Goal: Task Accomplishment & Management: Manage account settings

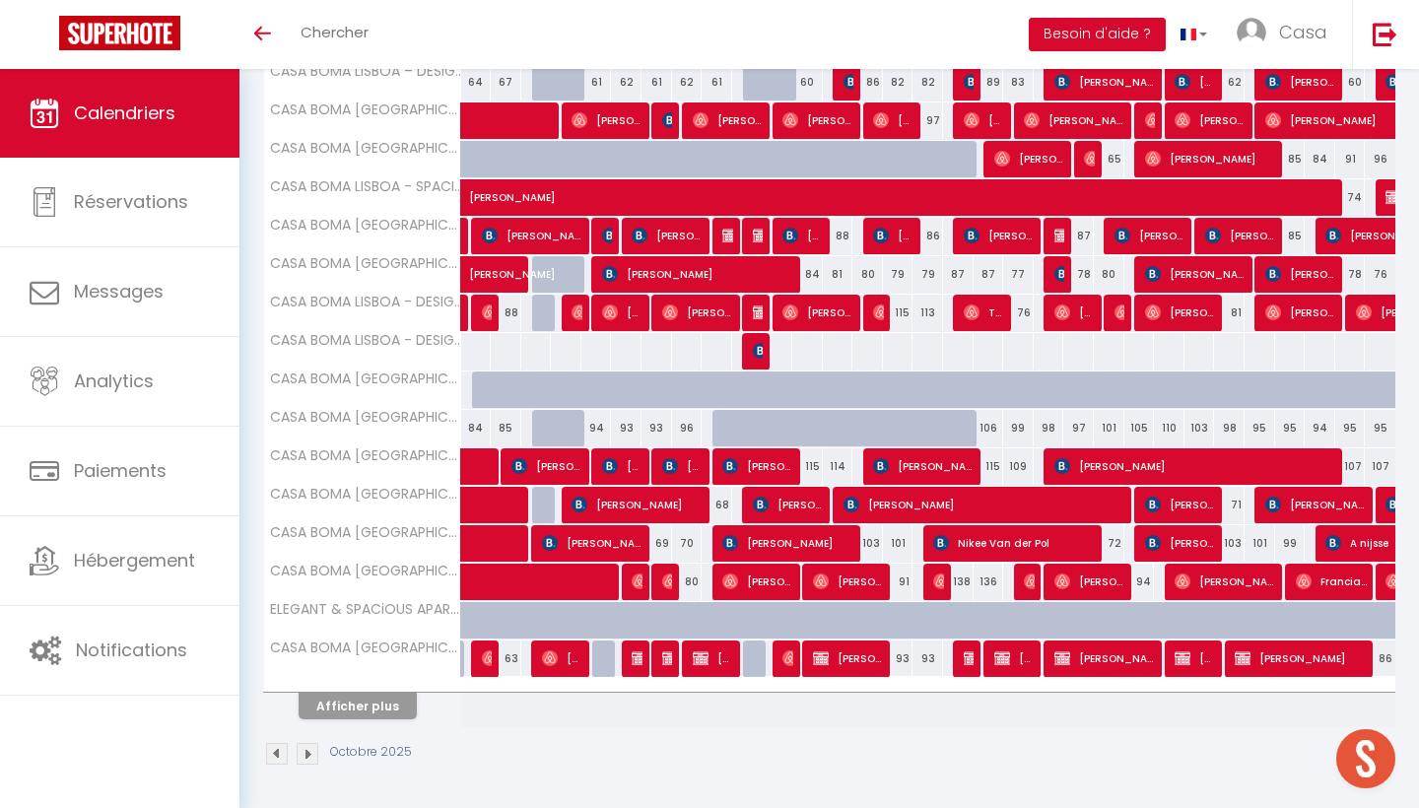
scroll to position [500, 0]
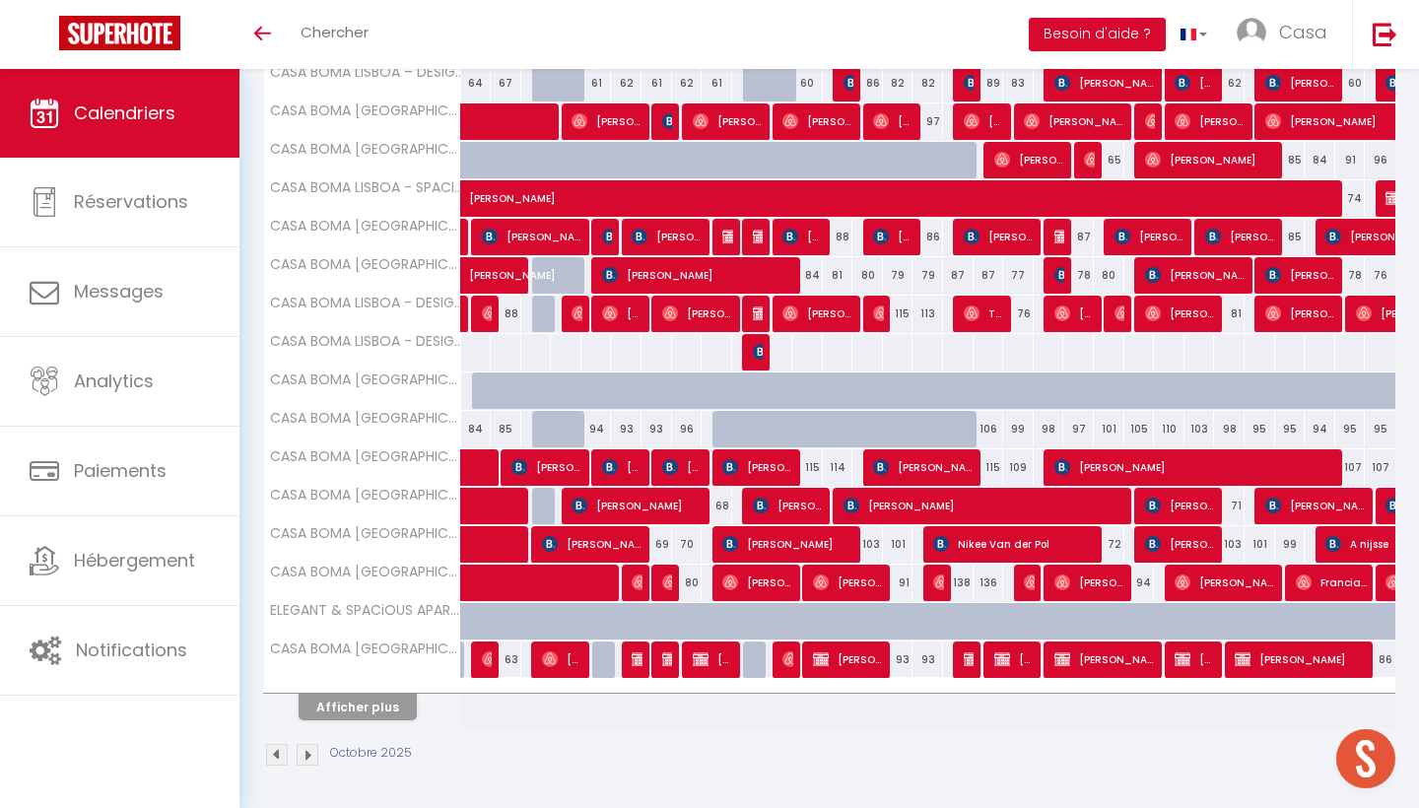
click at [382, 714] on button "Afficher plus" at bounding box center [358, 707] width 118 height 27
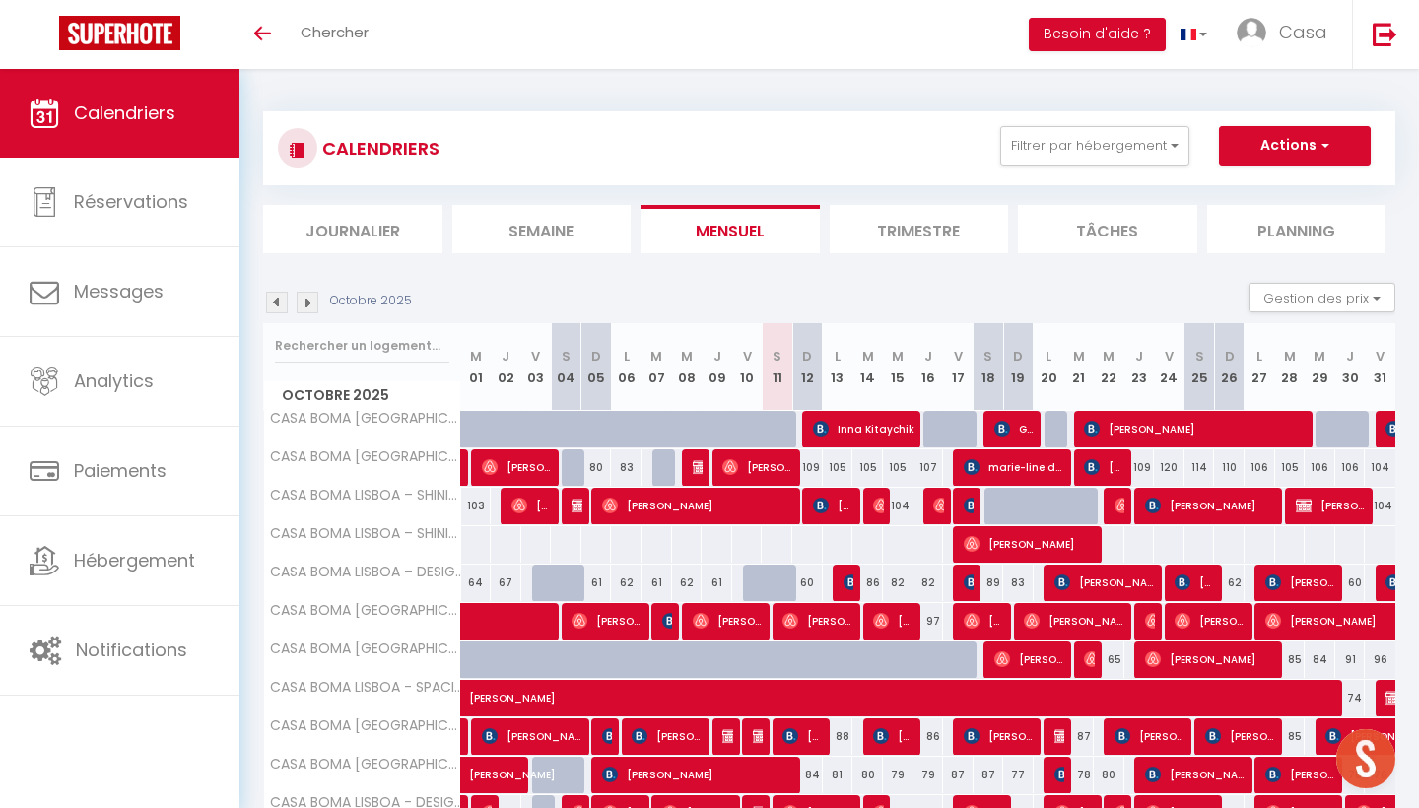
scroll to position [0, 0]
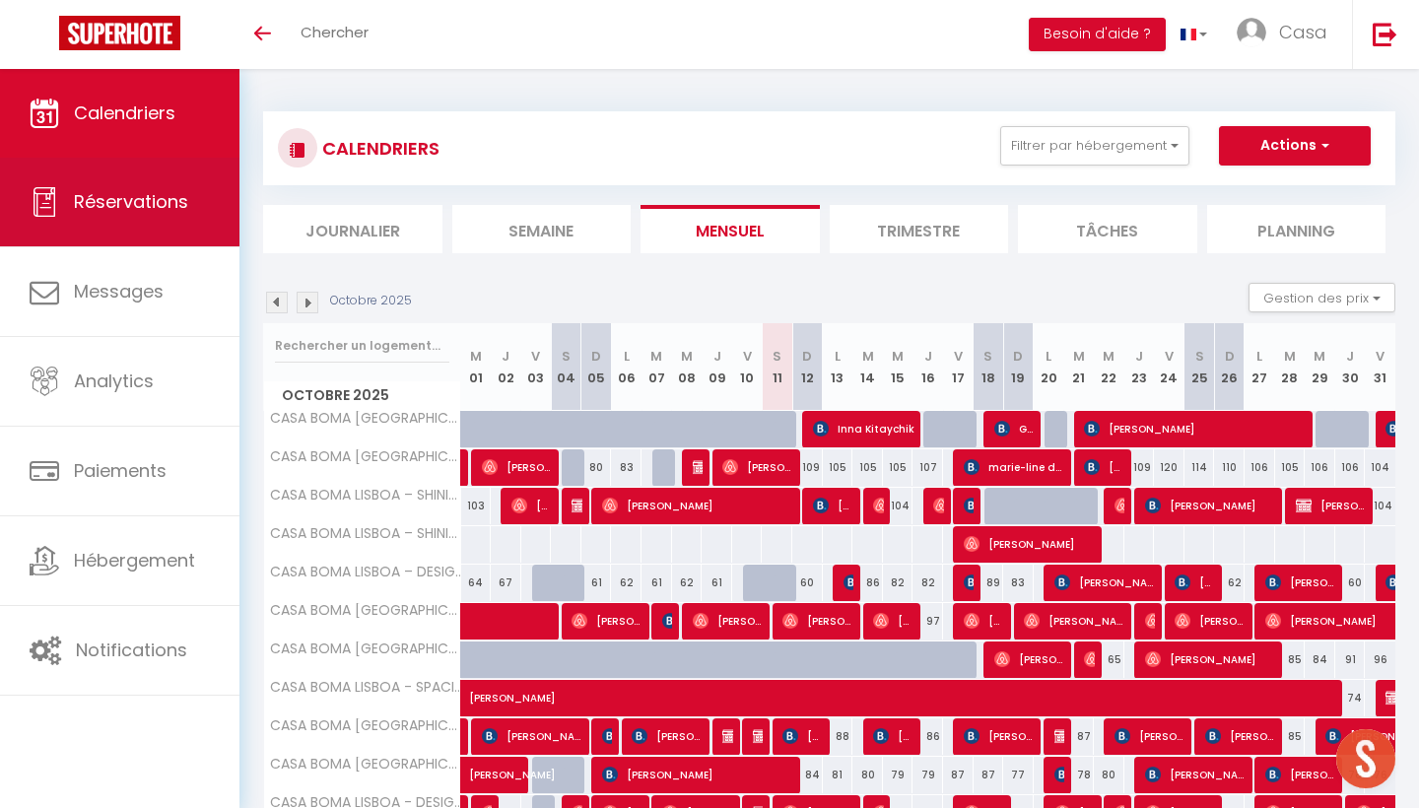
click at [170, 198] on span "Réservations" at bounding box center [131, 201] width 114 height 25
select select "not_cancelled"
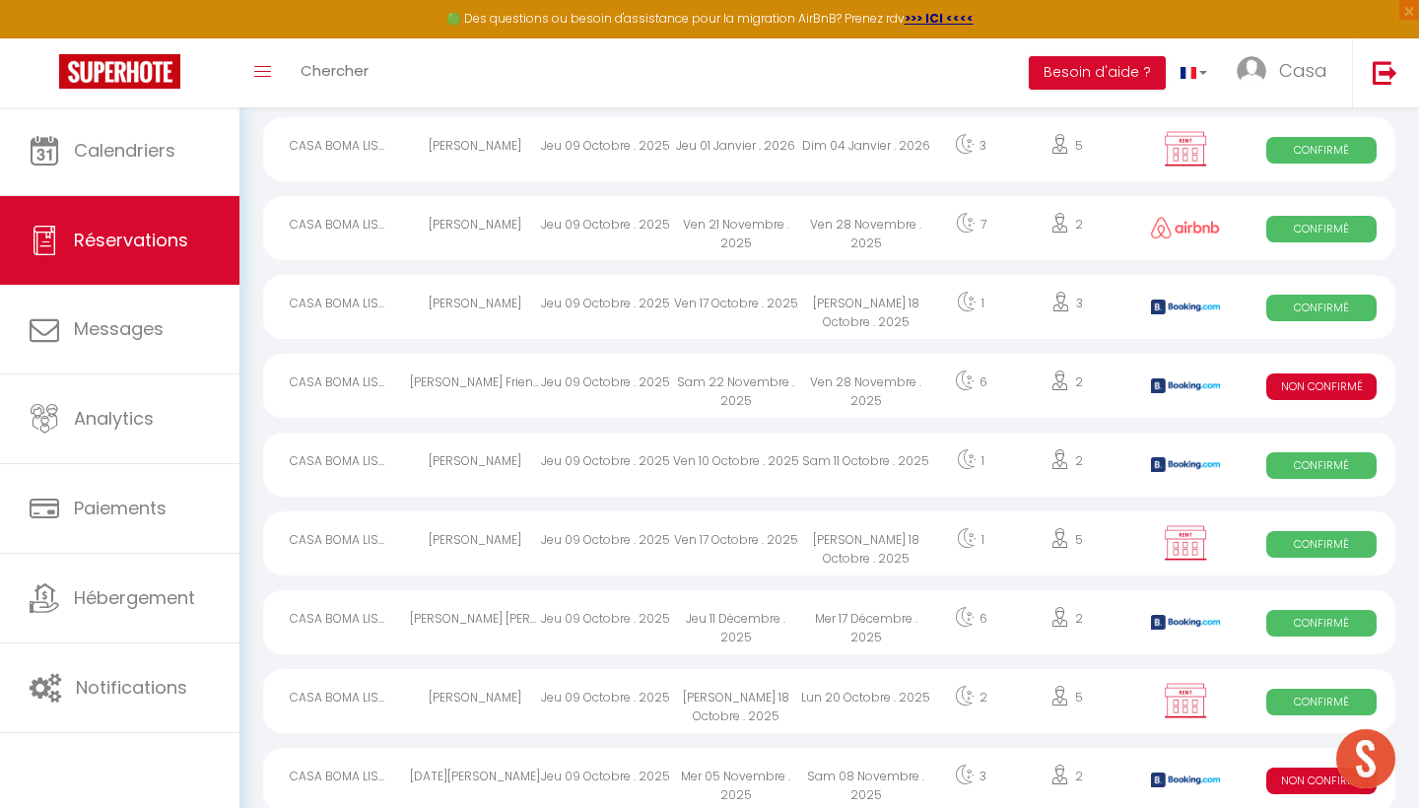
scroll to position [979, 0]
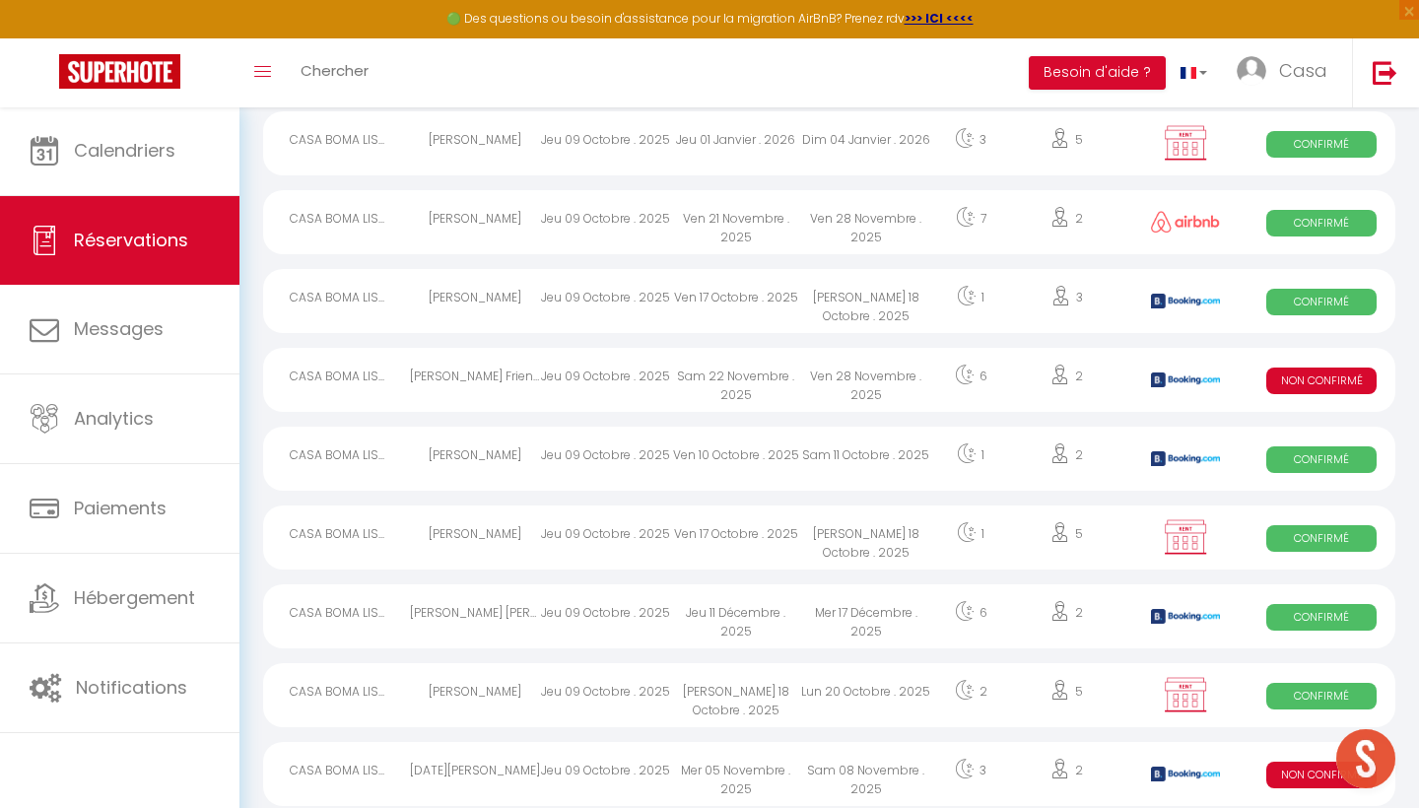
click at [840, 386] on div "Ven 28 Novembre . 2025" at bounding box center [866, 380] width 130 height 64
select select "KO"
select select "0"
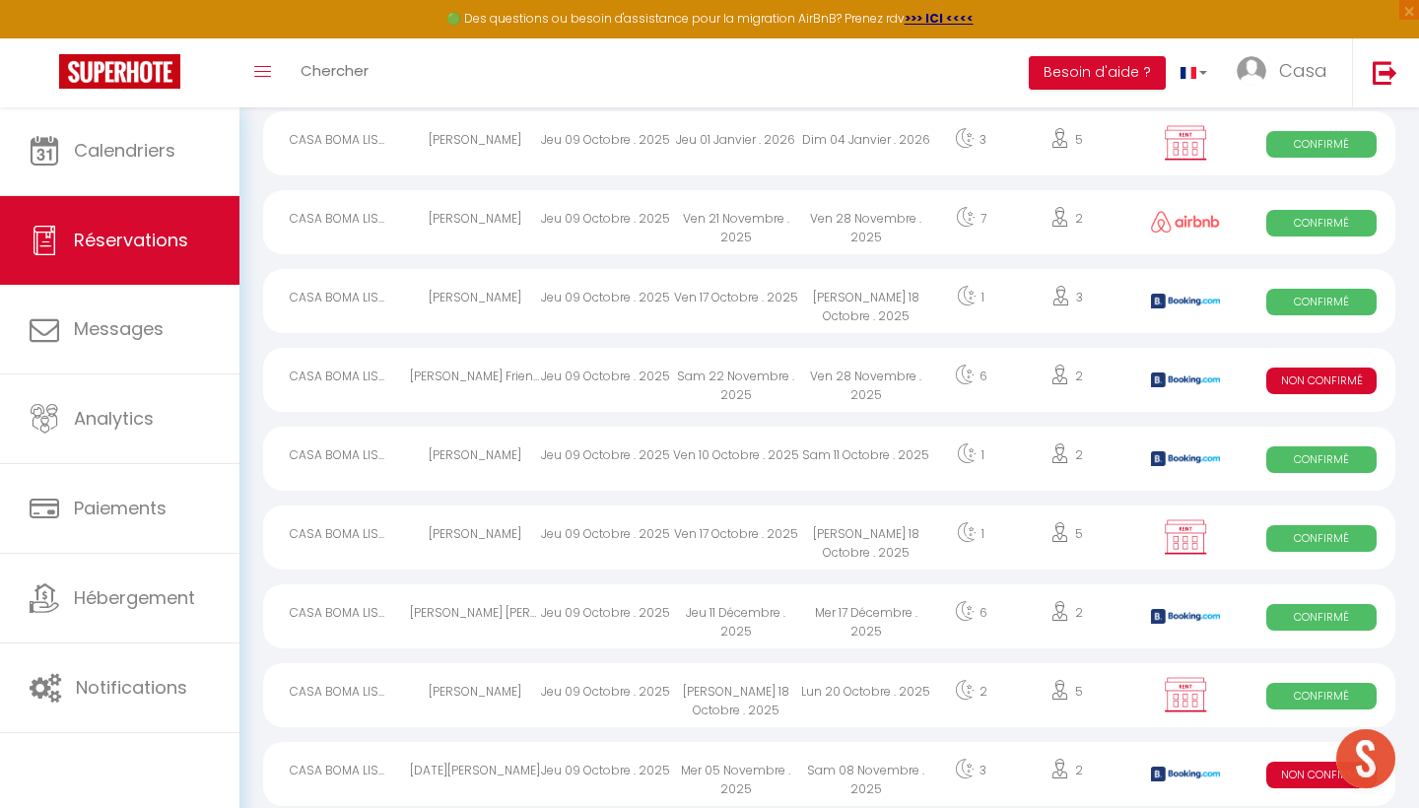
select select "1"
select select
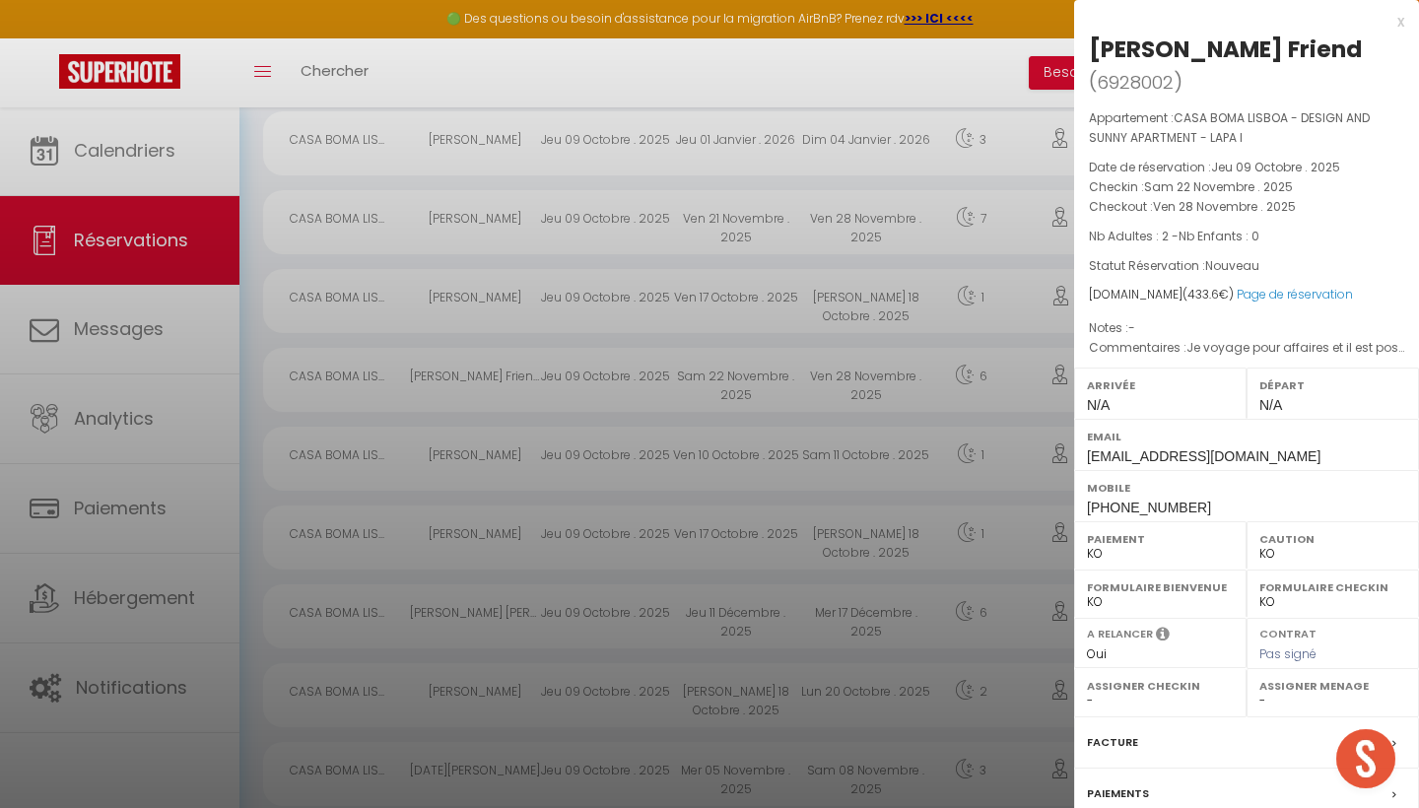
click at [1397, 22] on div "x" at bounding box center [1239, 22] width 330 height 24
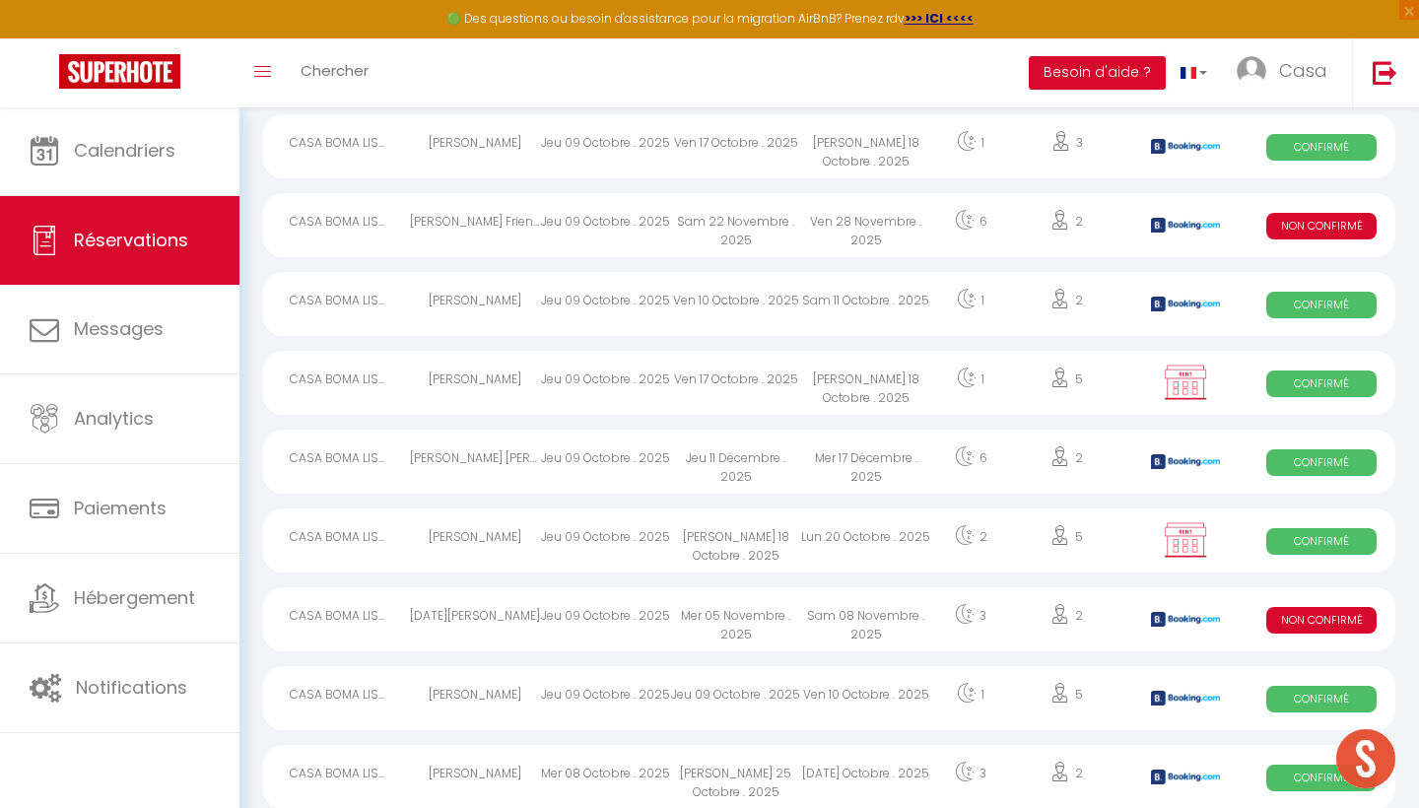
scroll to position [1141, 0]
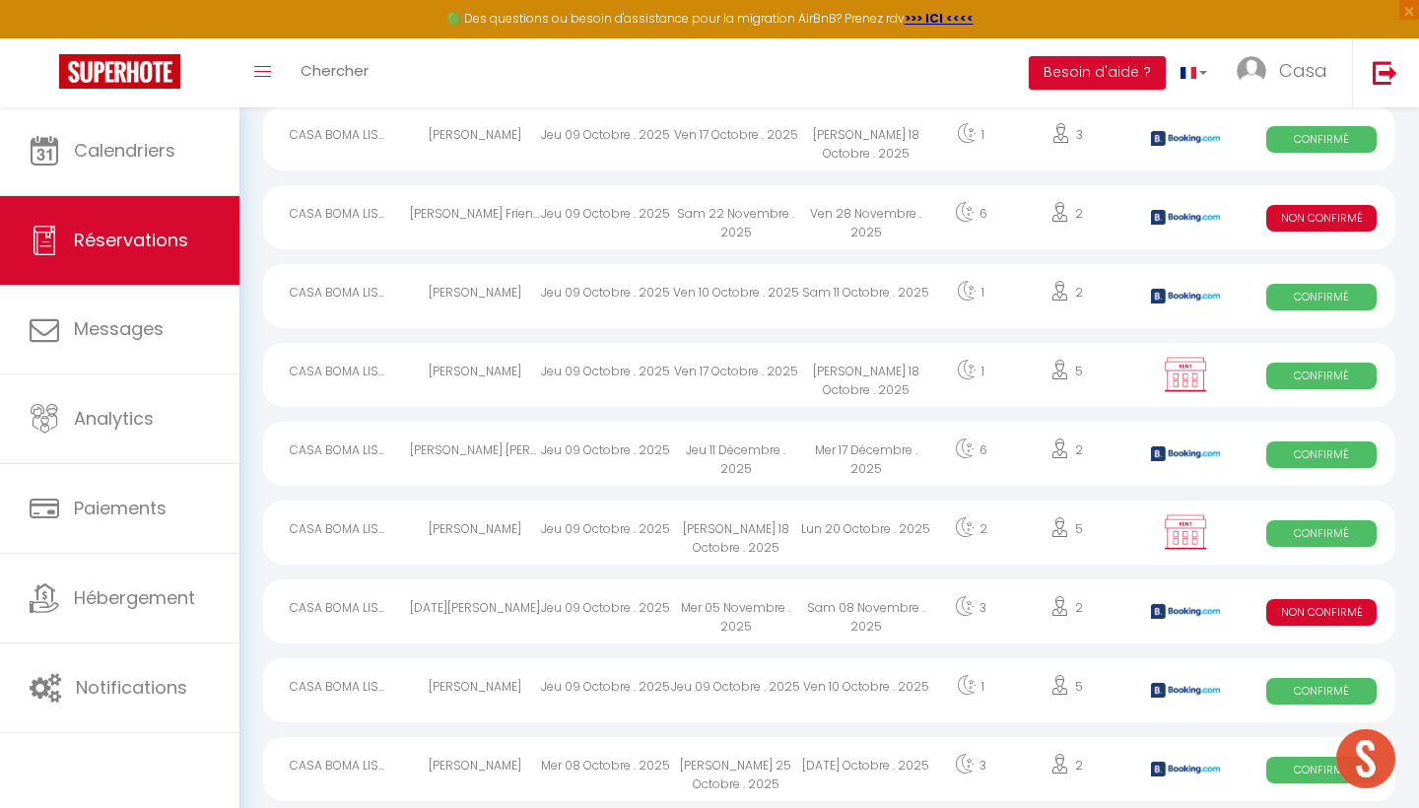
click at [883, 603] on div "Sam 08 Novembre . 2025" at bounding box center [866, 611] width 130 height 64
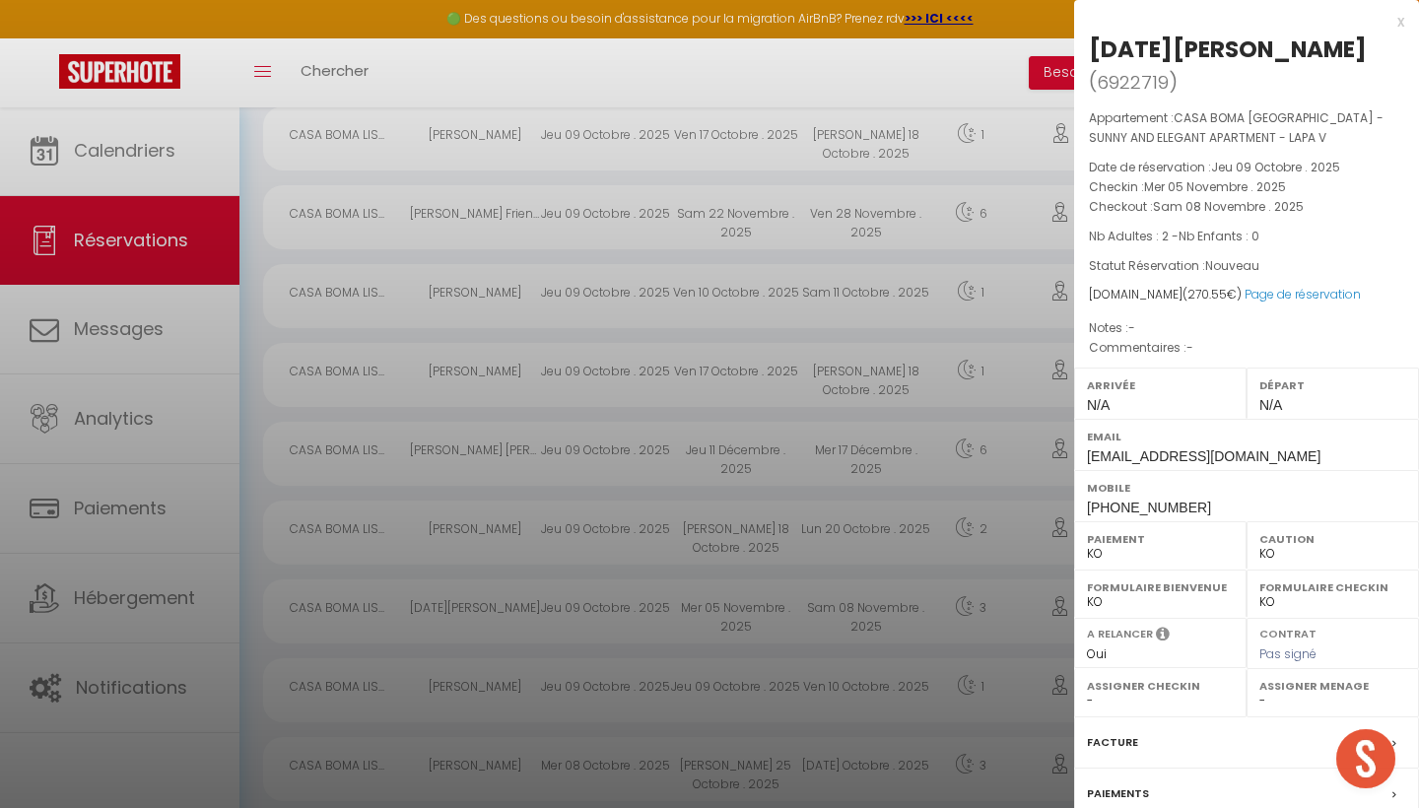
click at [1398, 24] on div "x" at bounding box center [1239, 22] width 330 height 24
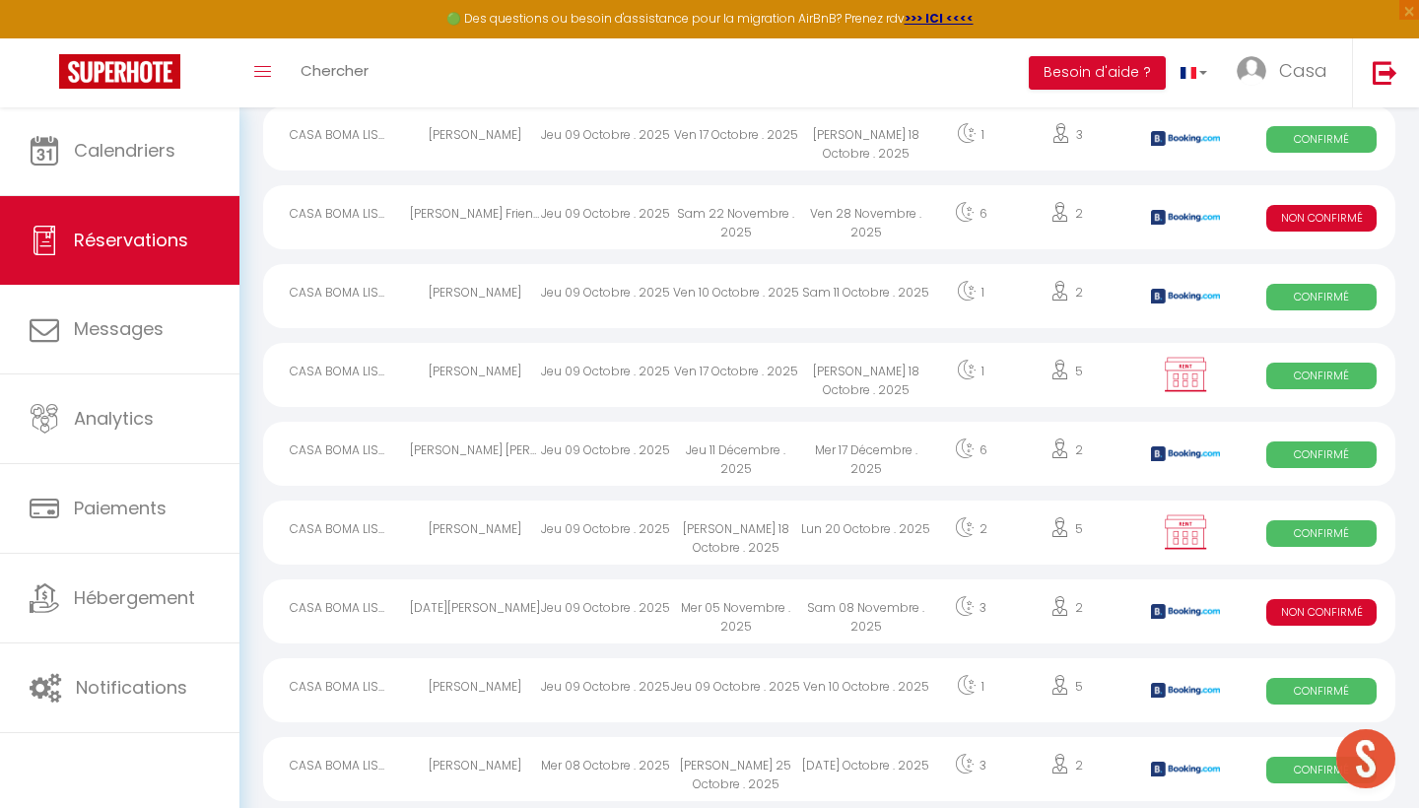
click at [848, 613] on div "Sam 08 Novembre . 2025" at bounding box center [866, 611] width 130 height 64
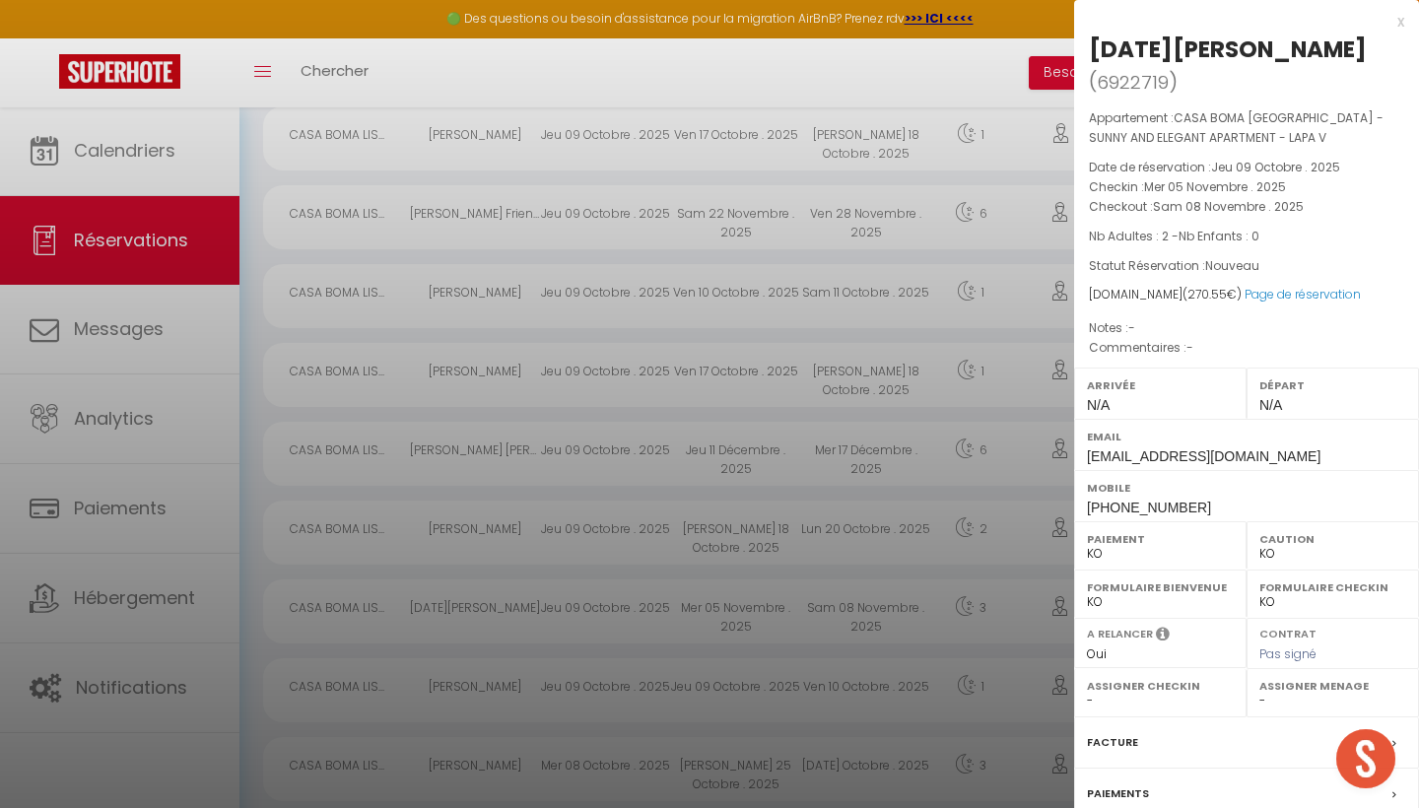
select select "OK"
click at [1399, 24] on div "x" at bounding box center [1239, 22] width 330 height 24
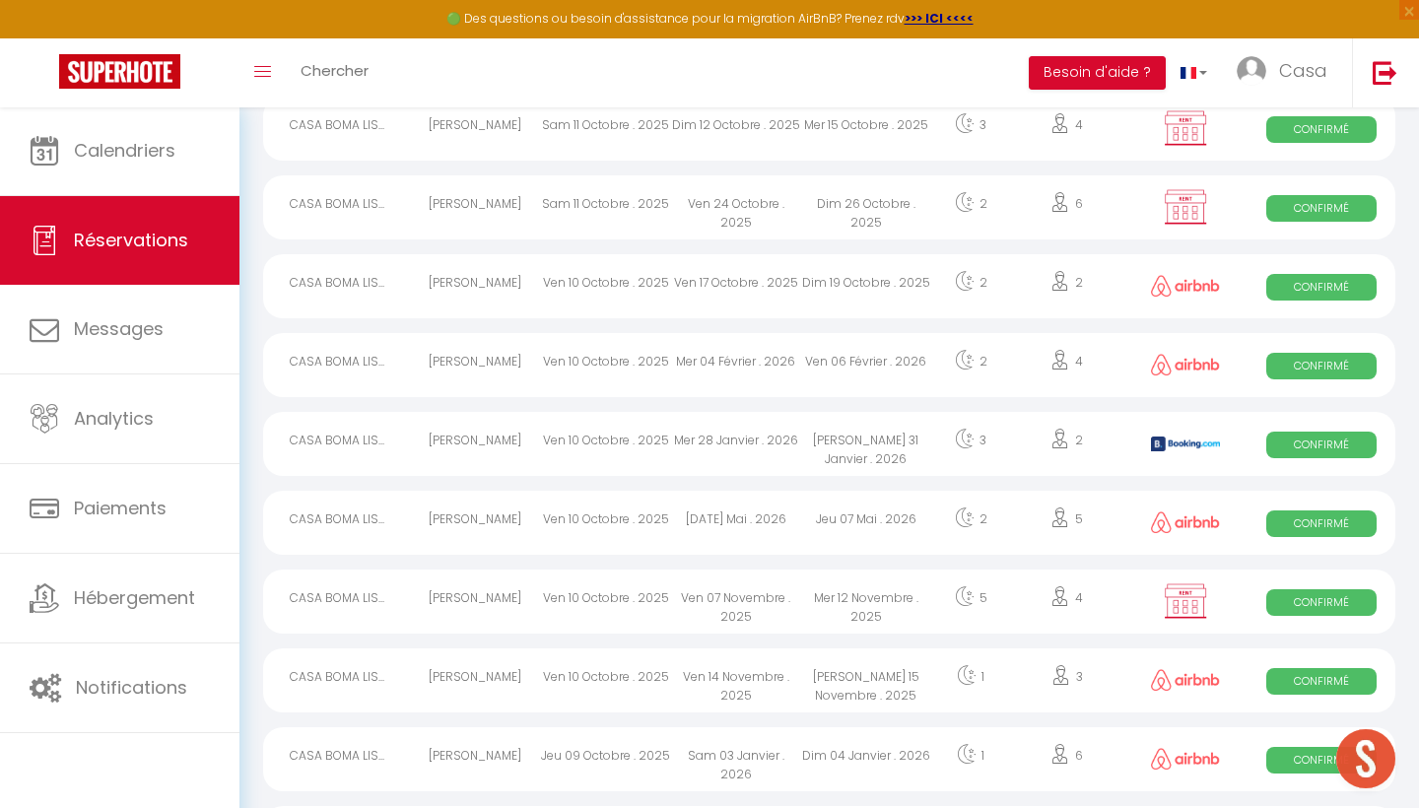
scroll to position [202, 0]
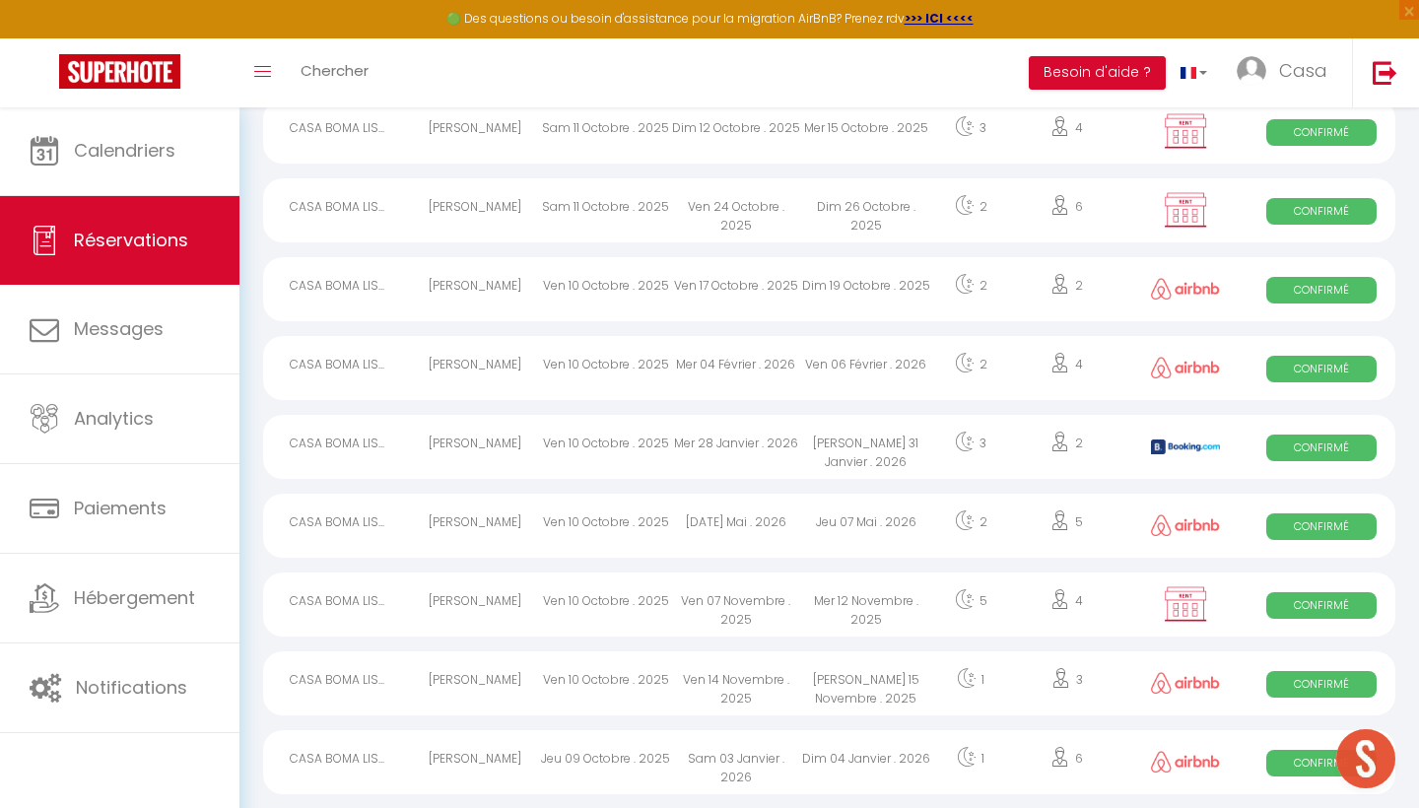
click at [867, 439] on div "[PERSON_NAME] 31 Janvier . 2026" at bounding box center [866, 447] width 130 height 64
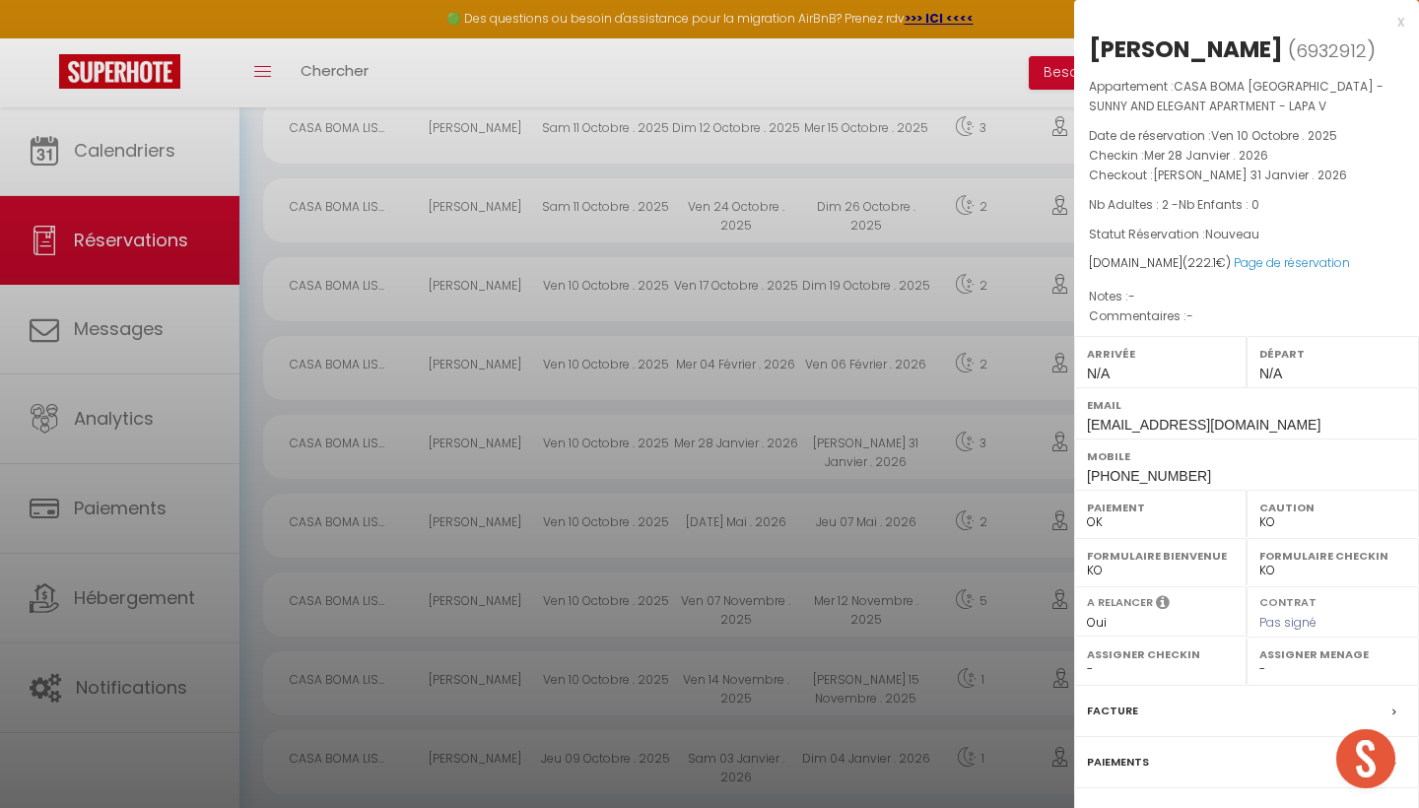
click at [1397, 20] on div "x" at bounding box center [1239, 22] width 330 height 24
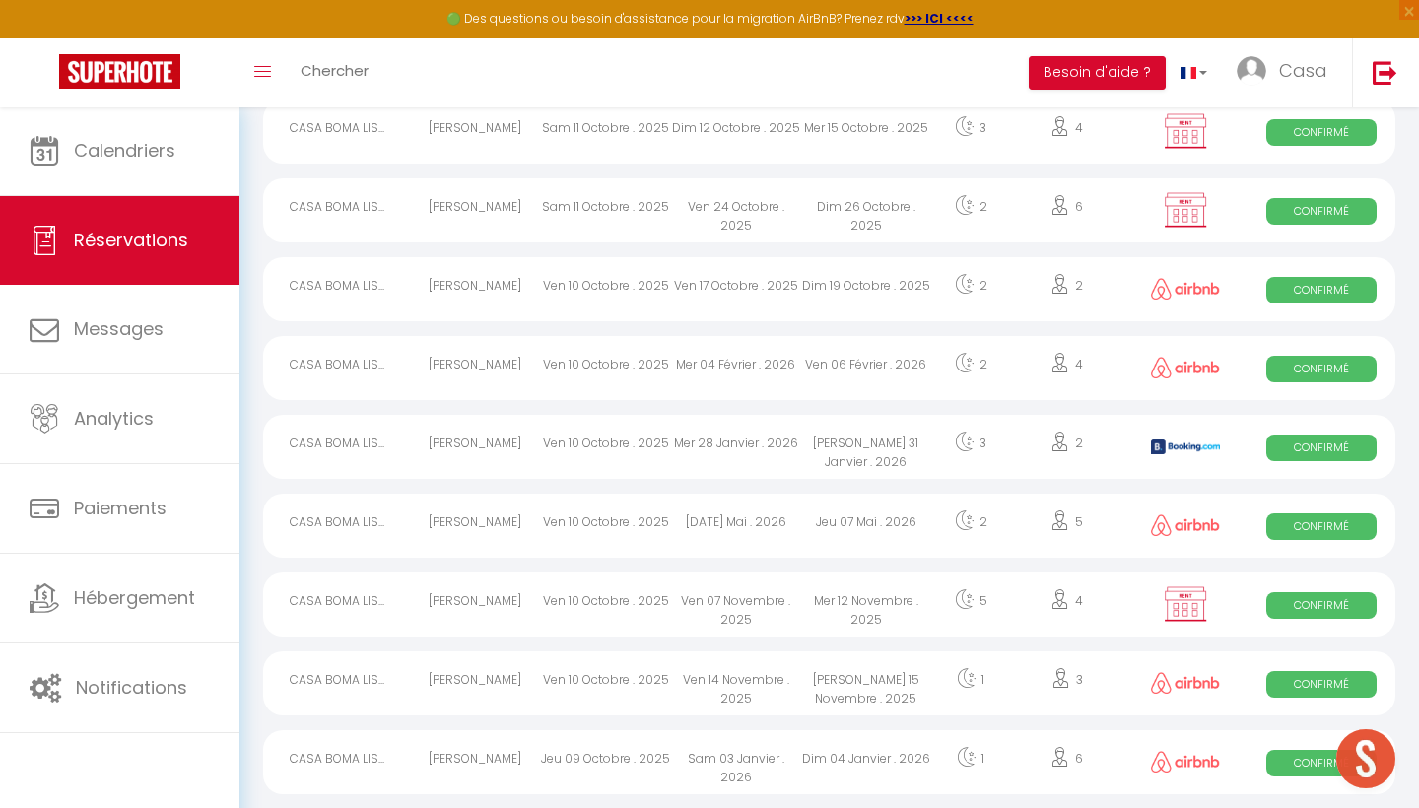
click at [883, 453] on div "[PERSON_NAME] 31 Janvier . 2026" at bounding box center [866, 447] width 130 height 64
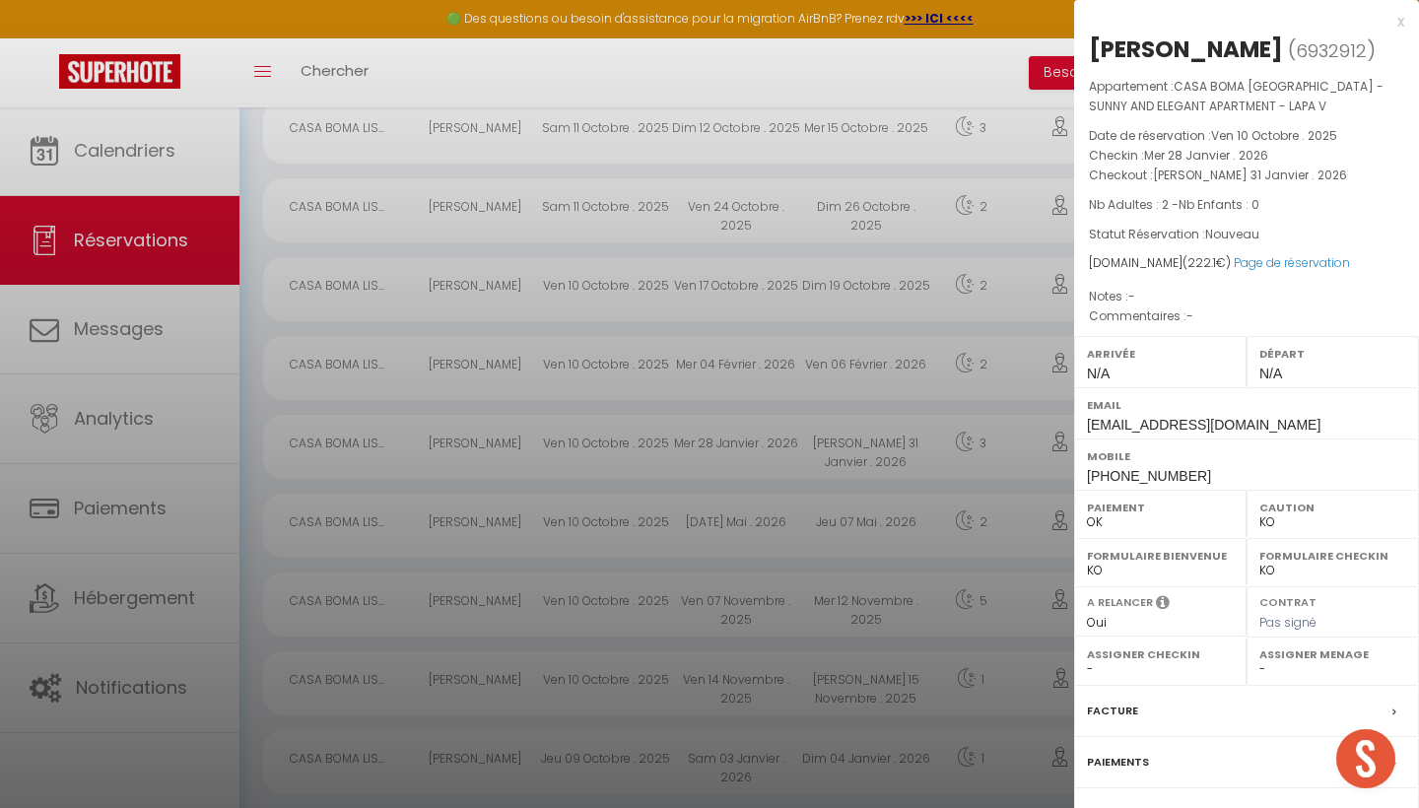
click at [1400, 20] on div "x" at bounding box center [1239, 22] width 330 height 24
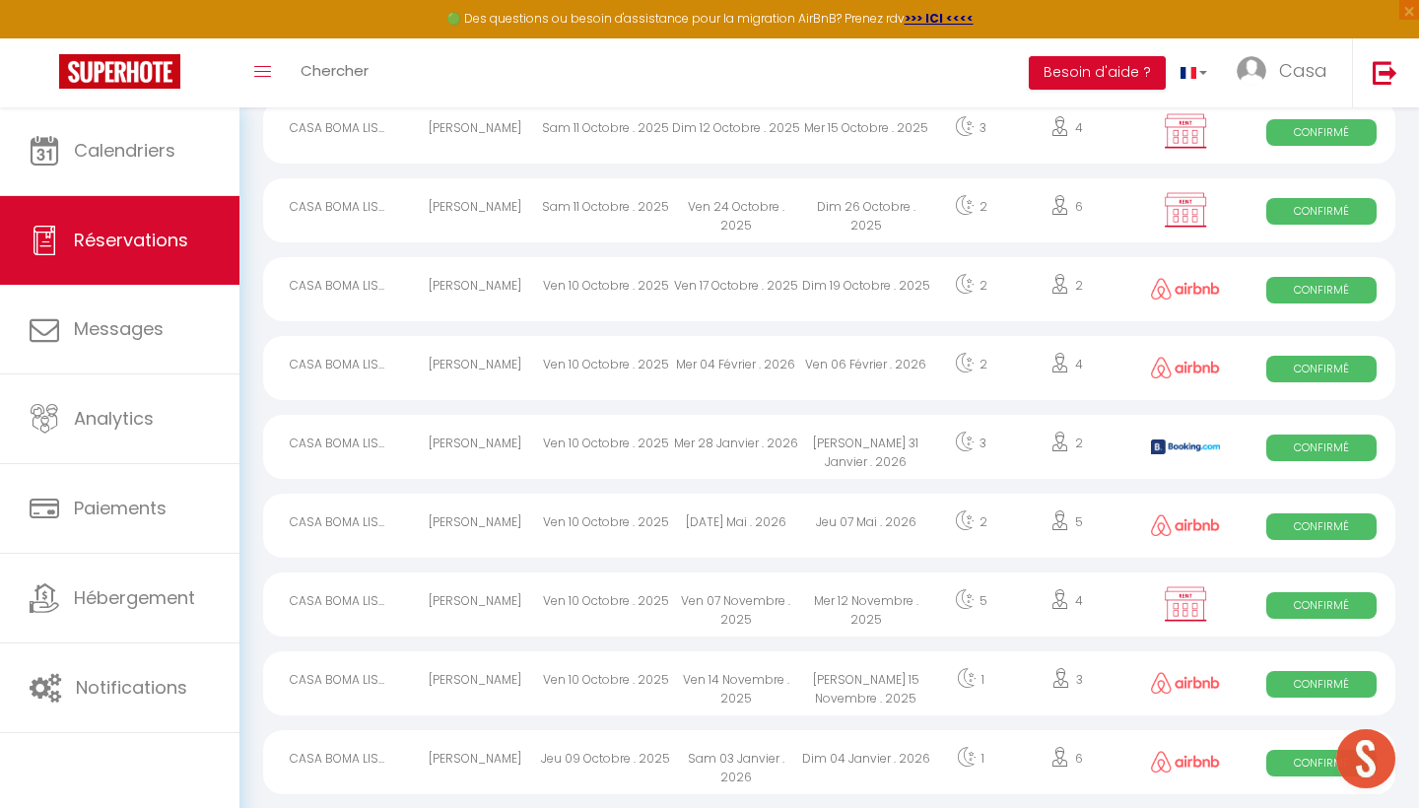
click at [843, 676] on div "[PERSON_NAME] 15 Novembre . 2025" at bounding box center [866, 683] width 130 height 64
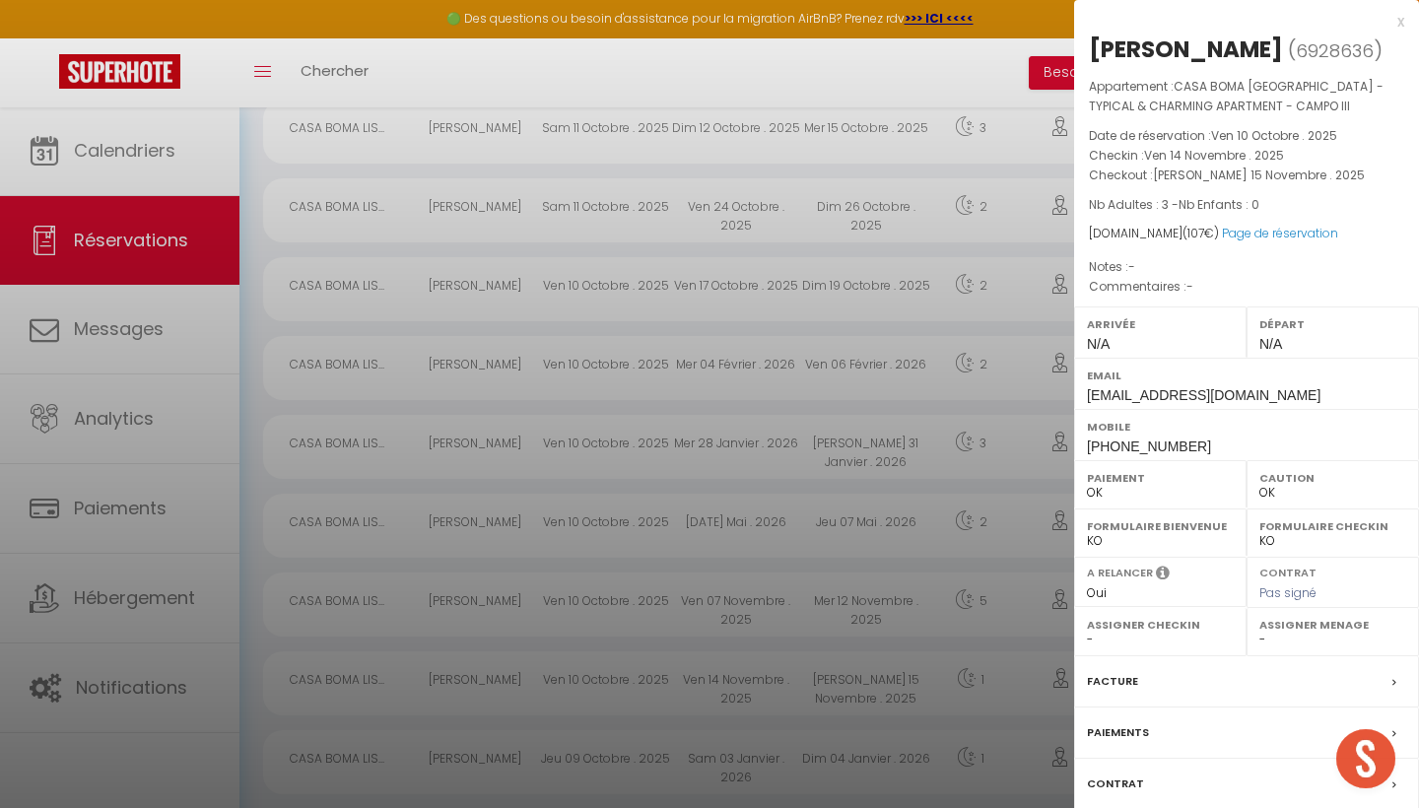
click at [1402, 28] on div "x" at bounding box center [1239, 22] width 330 height 24
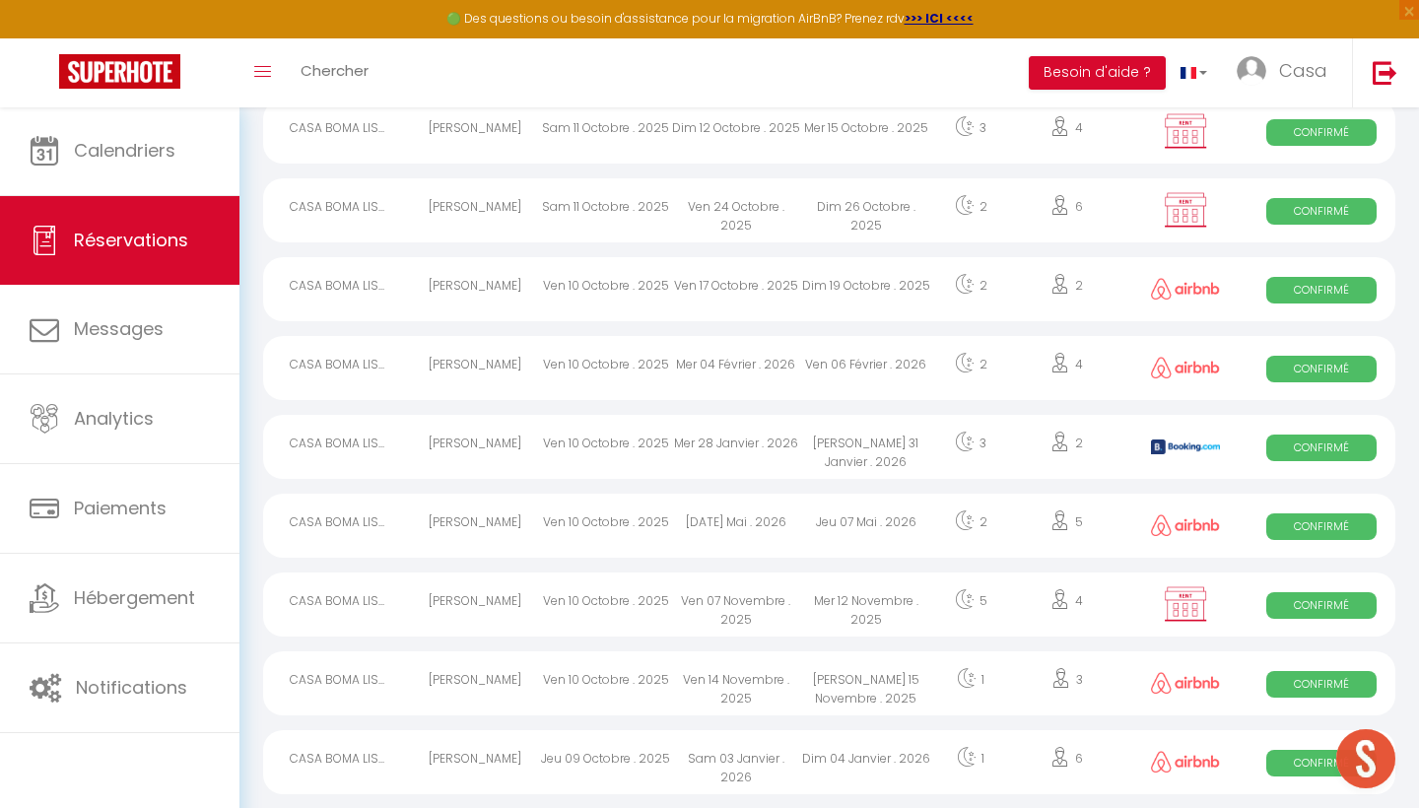
click at [895, 594] on div "Mer 12 Novembre . 2025" at bounding box center [866, 605] width 130 height 64
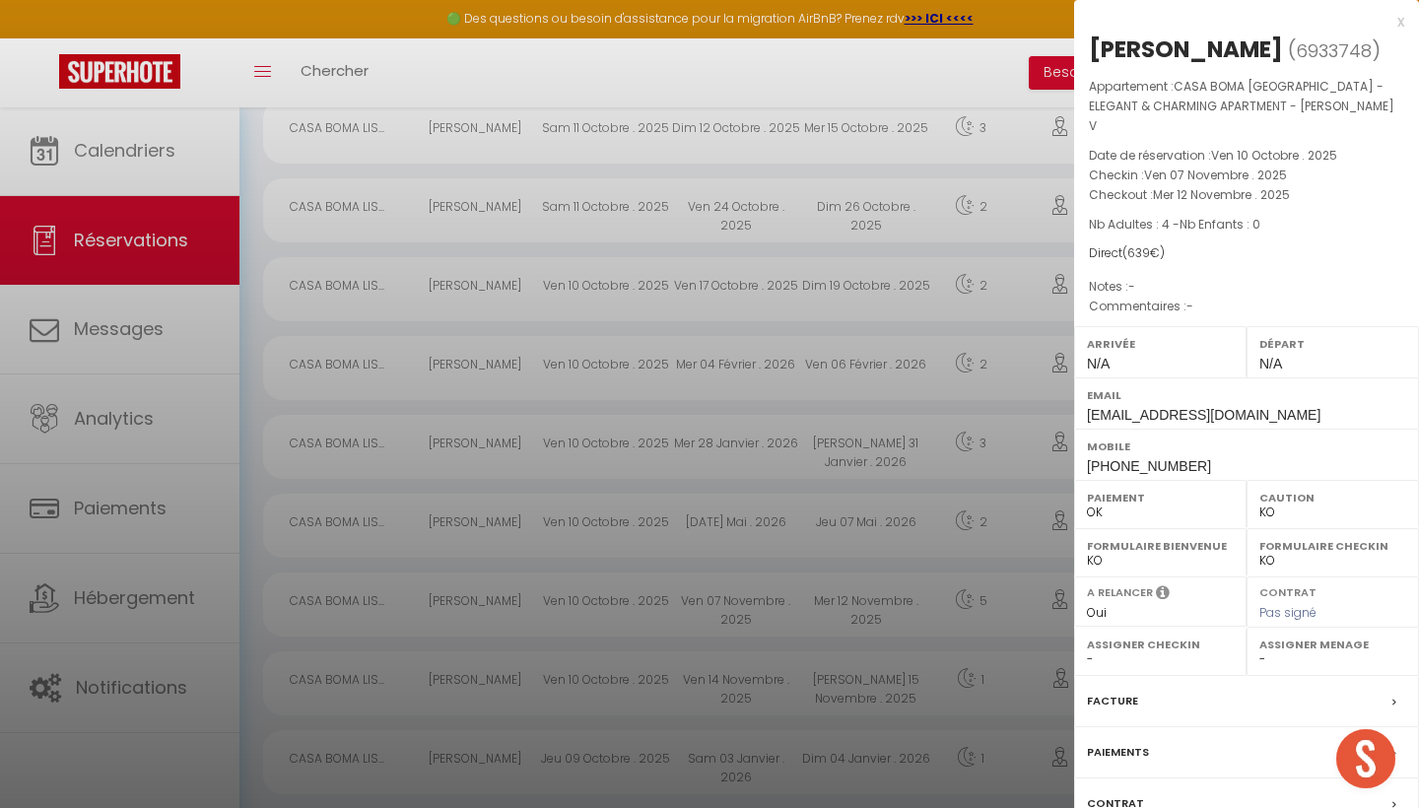
click at [1398, 23] on div "x" at bounding box center [1239, 22] width 330 height 24
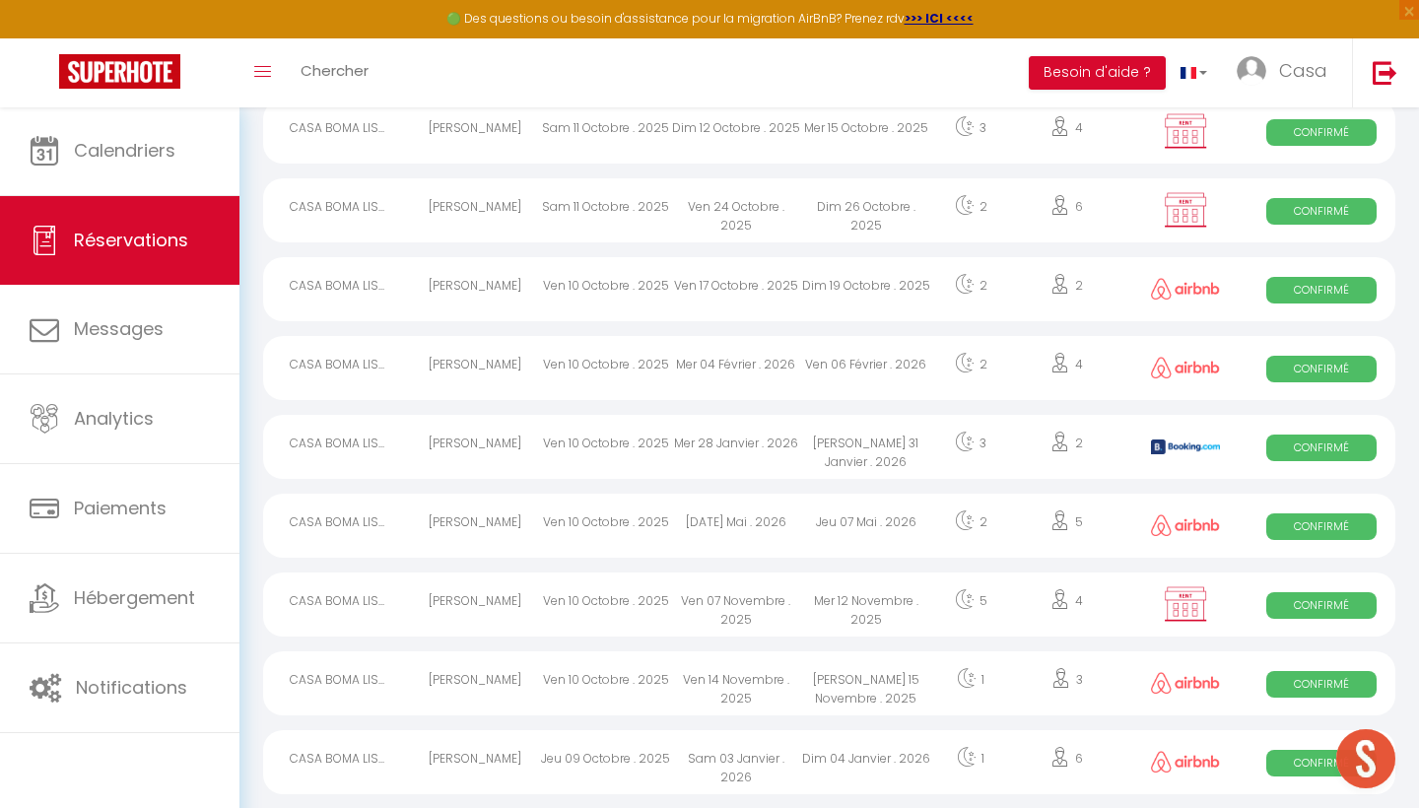
scroll to position [161, 0]
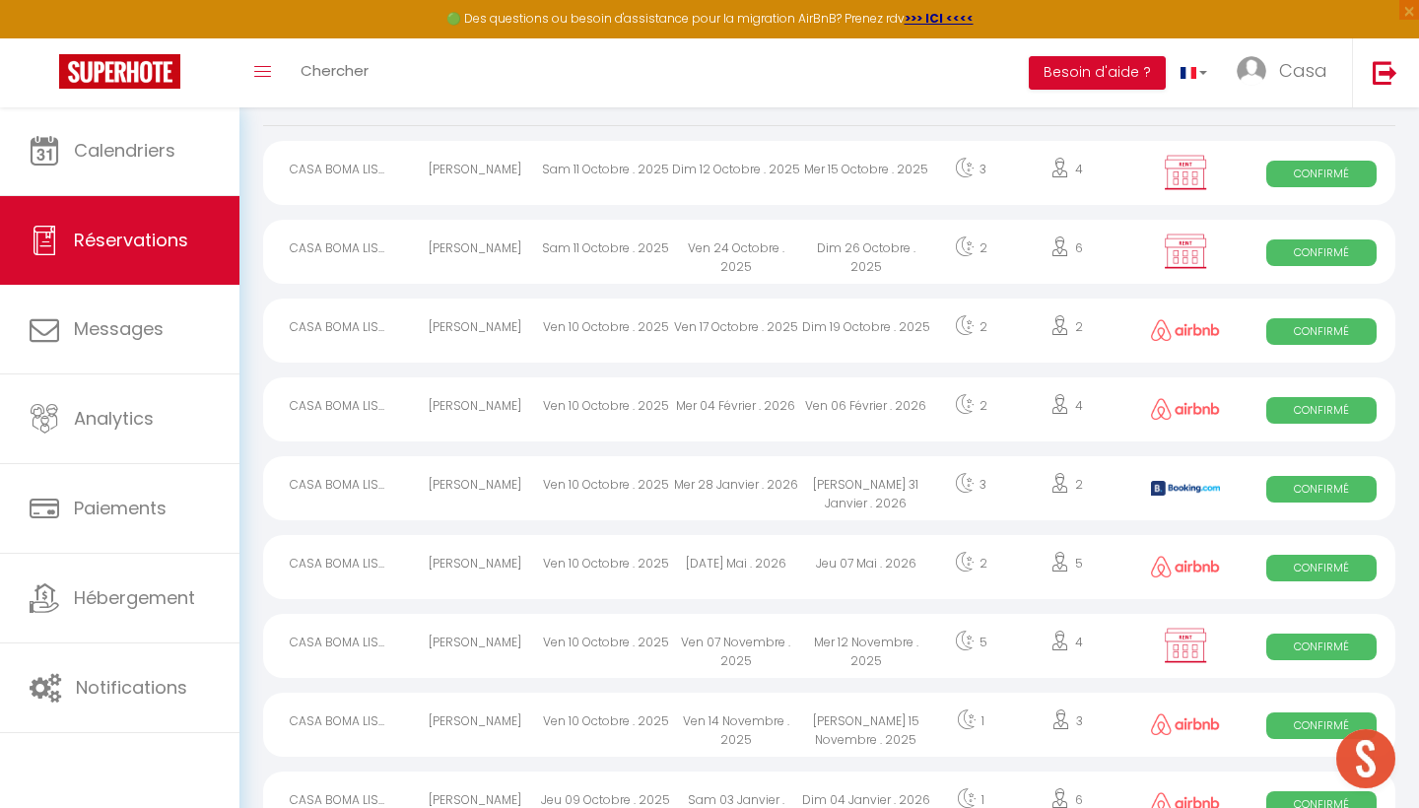
click at [879, 566] on div "Jeu 07 Mai . 2026" at bounding box center [866, 567] width 130 height 64
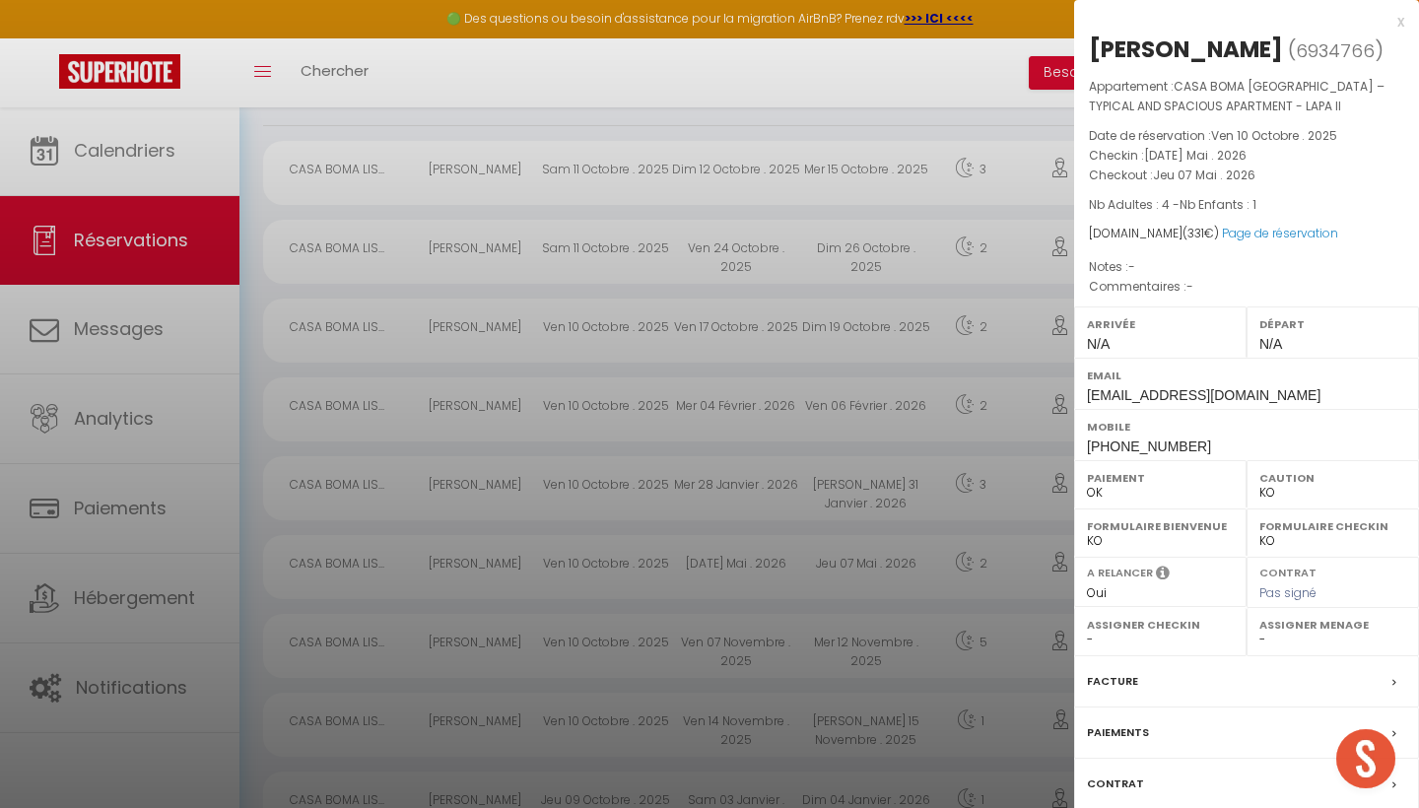
click at [1398, 23] on div "x" at bounding box center [1239, 22] width 330 height 24
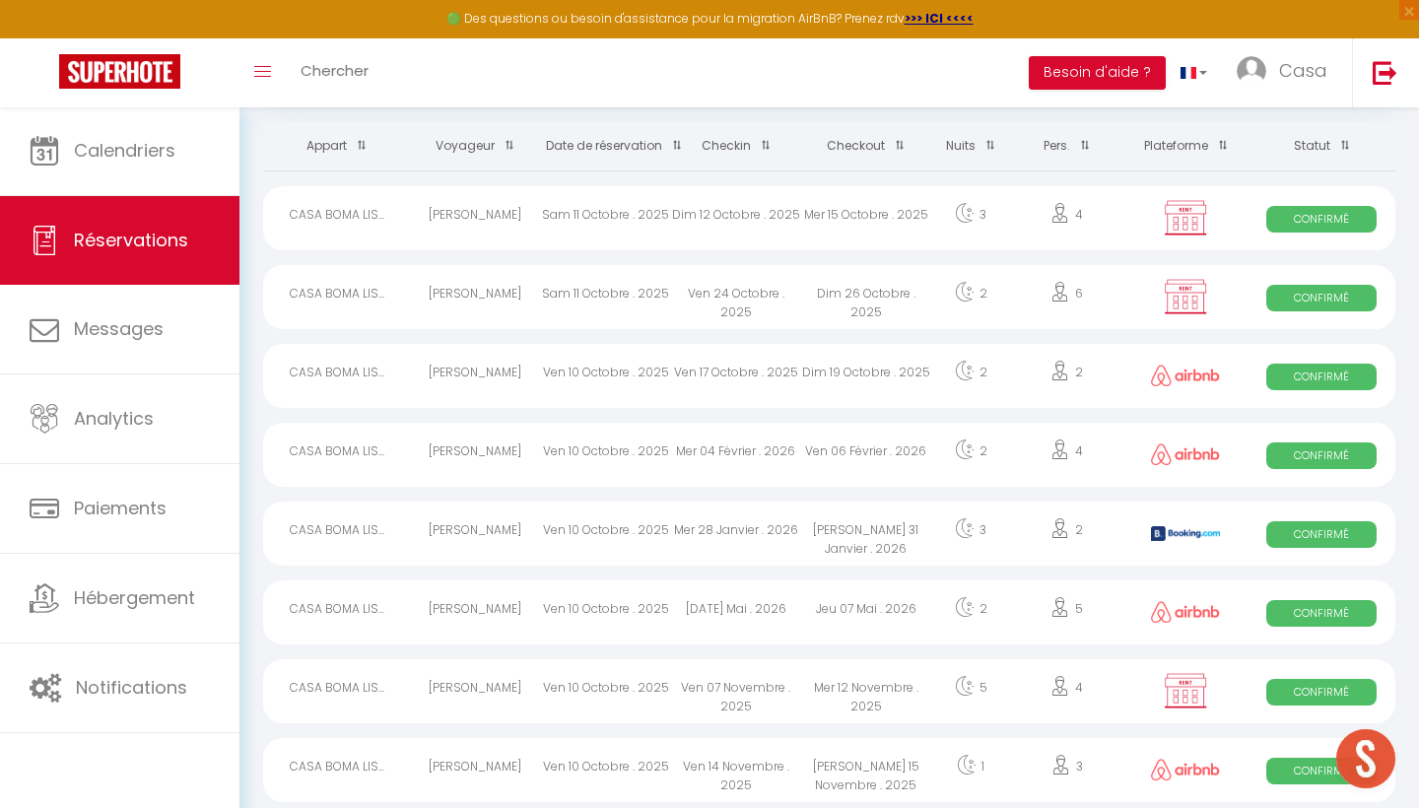
scroll to position [71, 0]
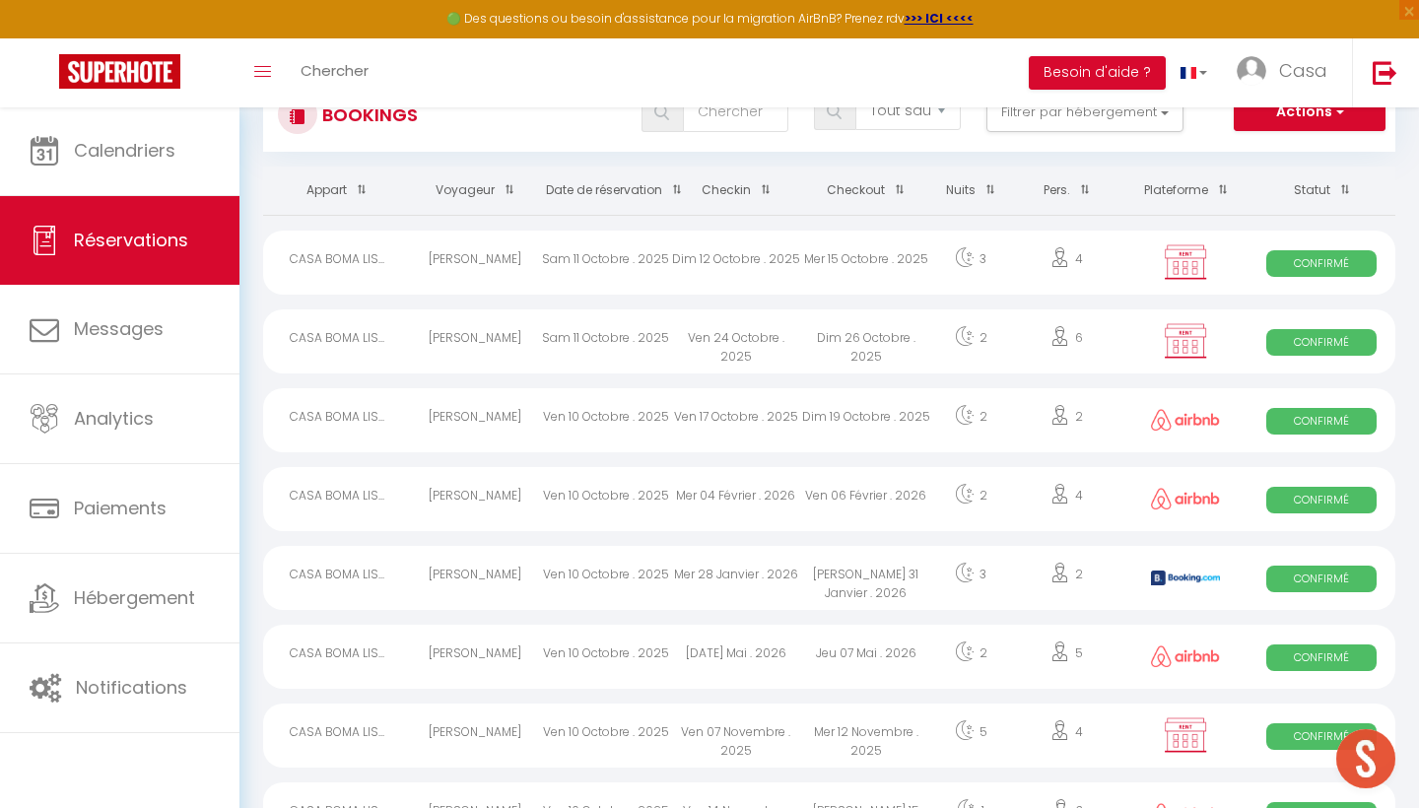
click at [873, 479] on div "Ven 06 Février . 2026" at bounding box center [866, 499] width 130 height 64
select select "OK"
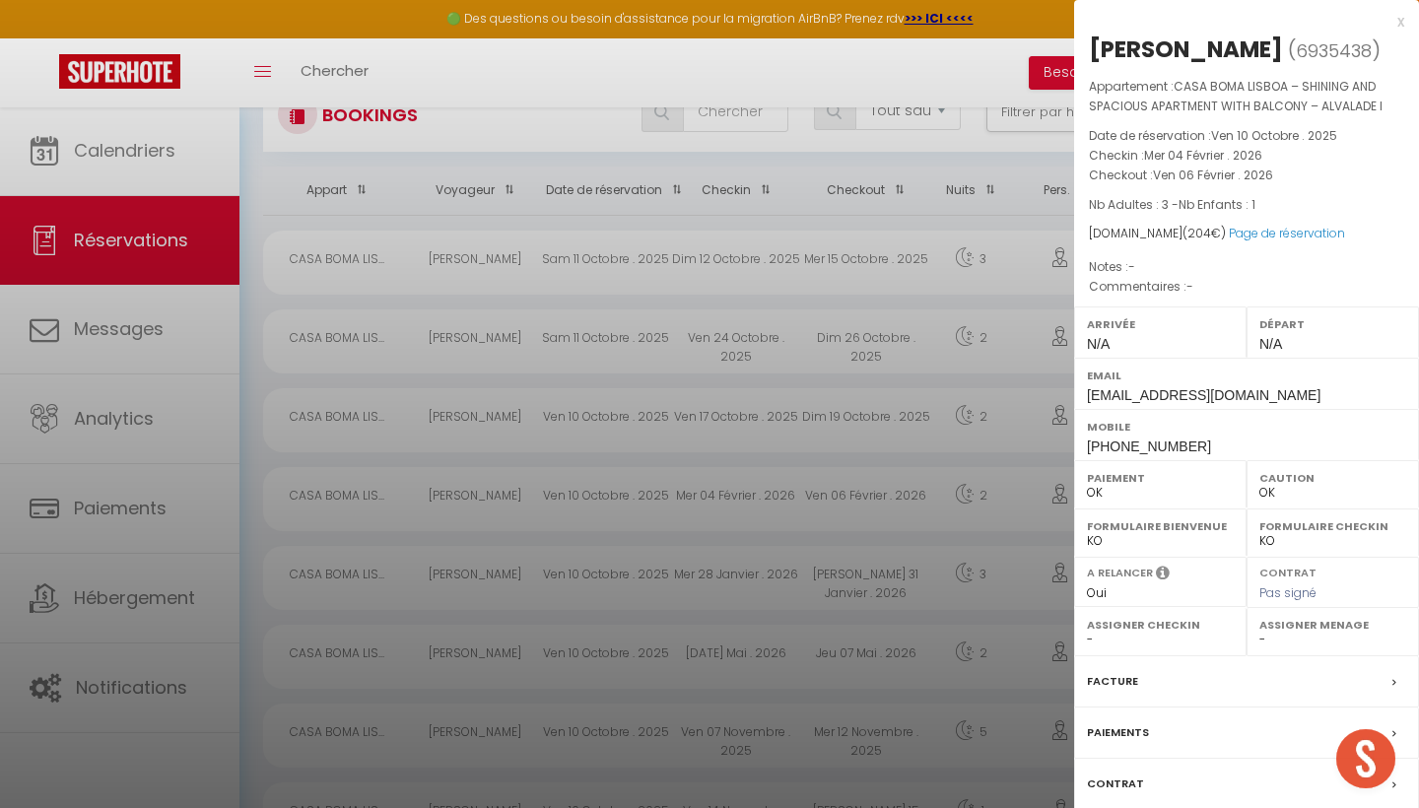
click at [1396, 20] on div "x" at bounding box center [1239, 22] width 330 height 24
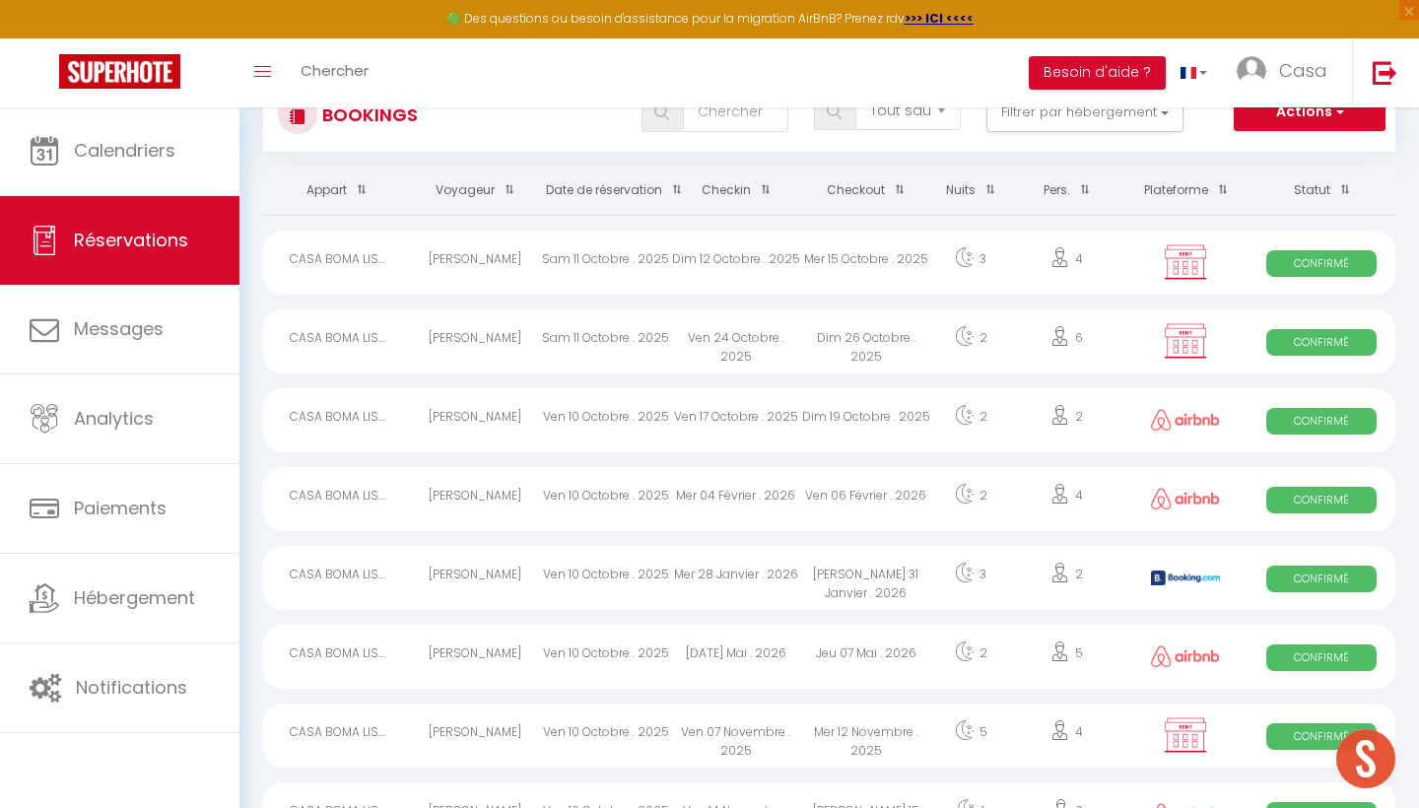
scroll to position [49, 0]
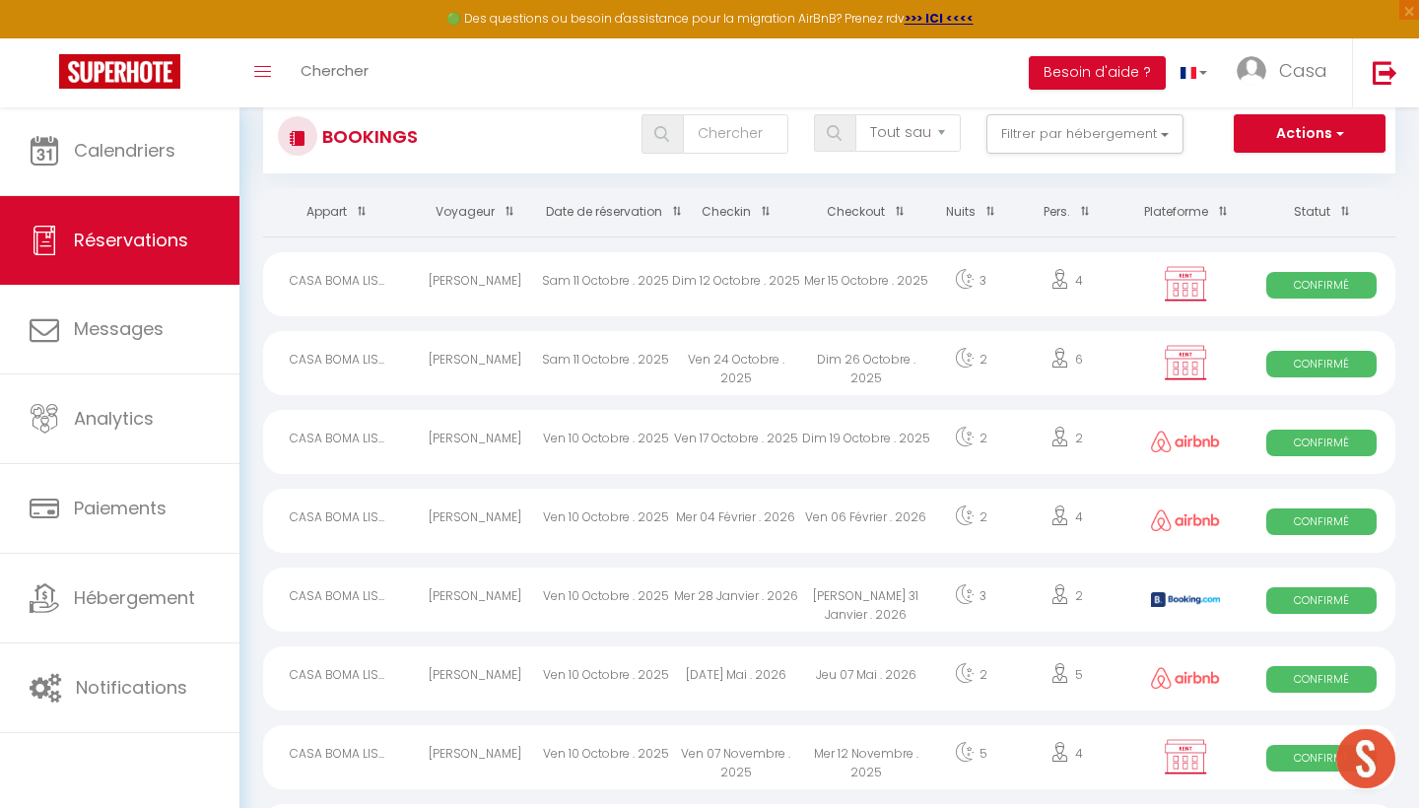
click at [853, 439] on div "Dim 19 Octobre . 2025" at bounding box center [866, 442] width 130 height 64
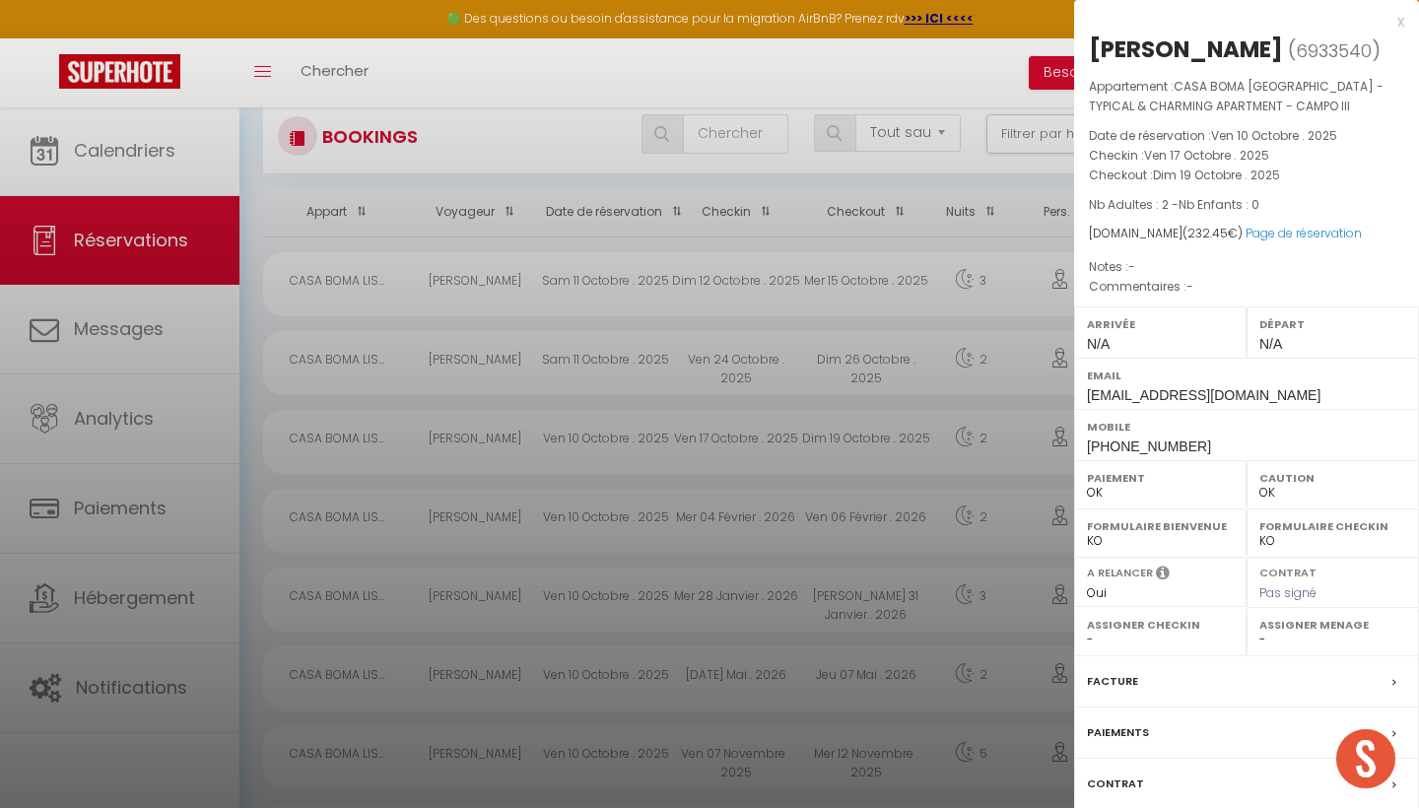
click at [1399, 22] on div "x" at bounding box center [1239, 22] width 330 height 24
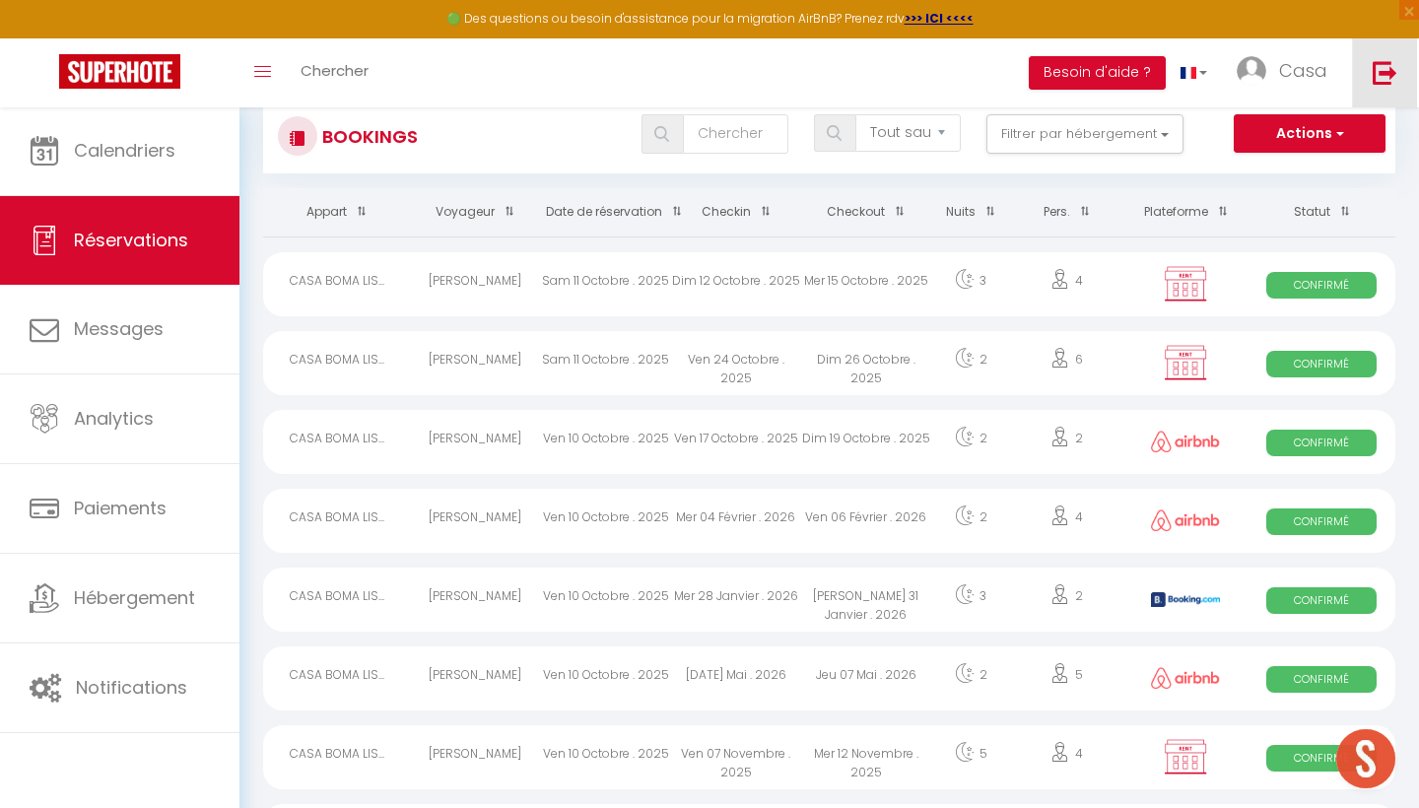
click at [1376, 68] on img at bounding box center [1385, 72] width 25 height 25
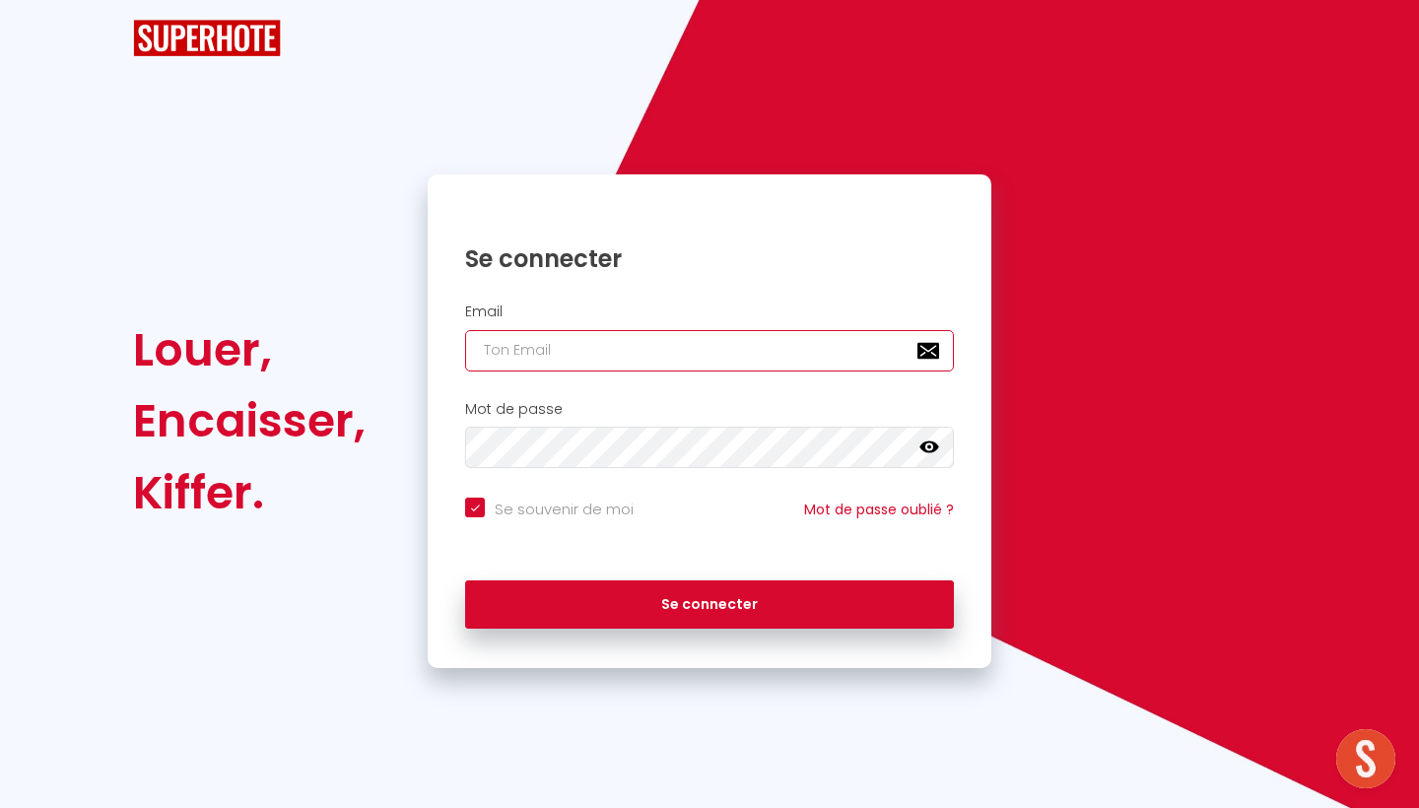
checkbox input "true"
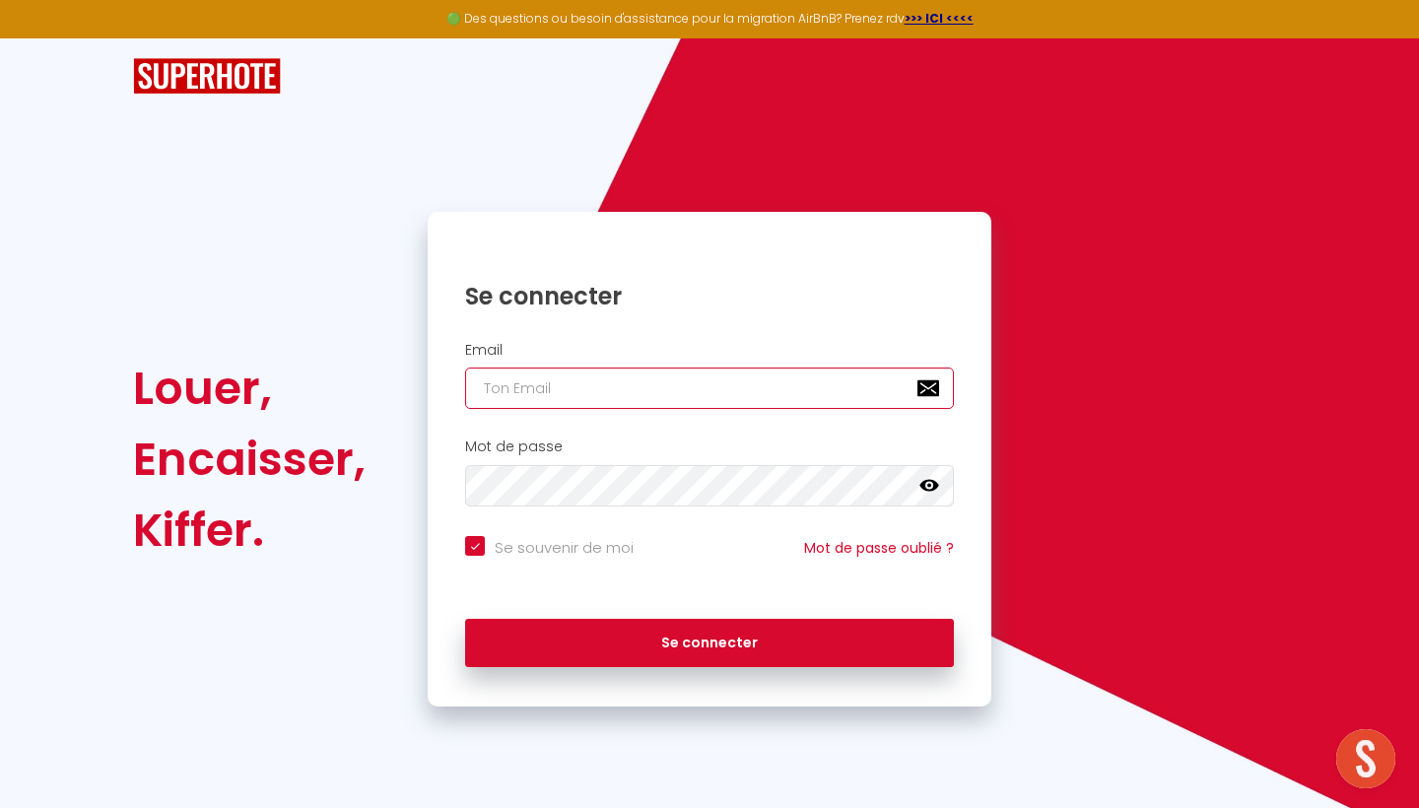
type input "i"
checkbox input "true"
type input "in"
checkbox input "true"
type input "inf"
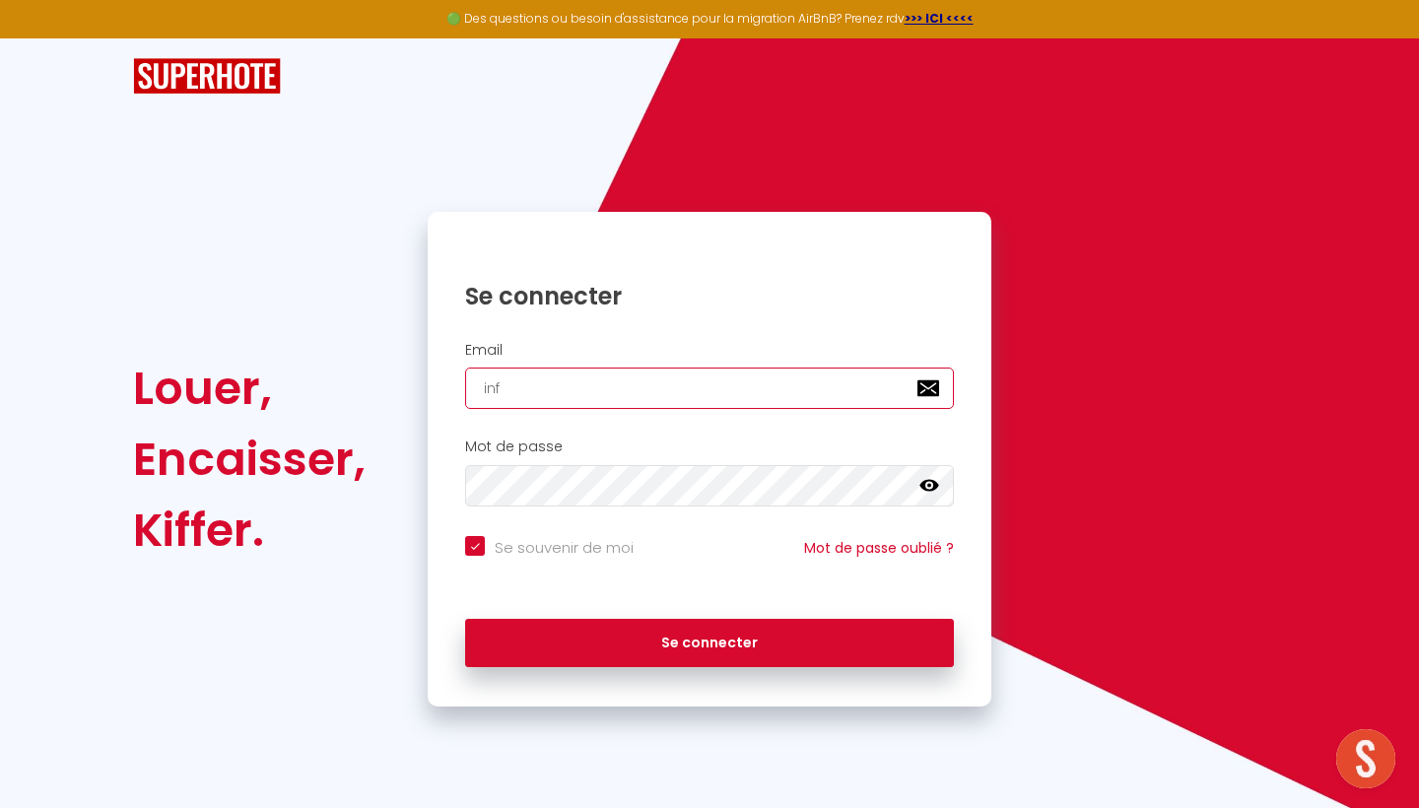
checkbox input "true"
type input "info"
checkbox input "true"
type input "[EMAIL_ADDRESS][DOMAIN_NAME]"
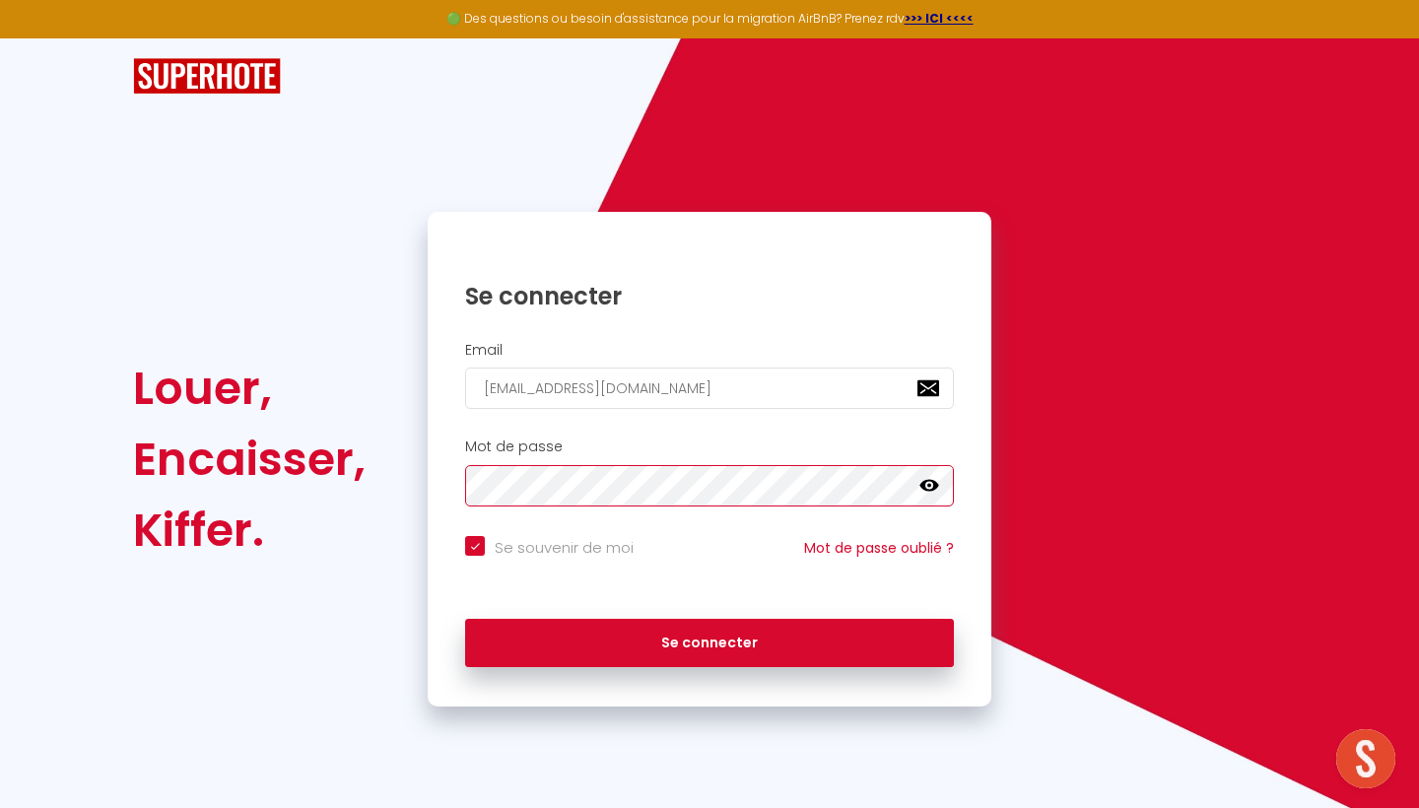
click at [710, 640] on button "Se connecter" at bounding box center [709, 643] width 489 height 49
checkbox input "true"
